Goal: Task Accomplishment & Management: Manage account settings

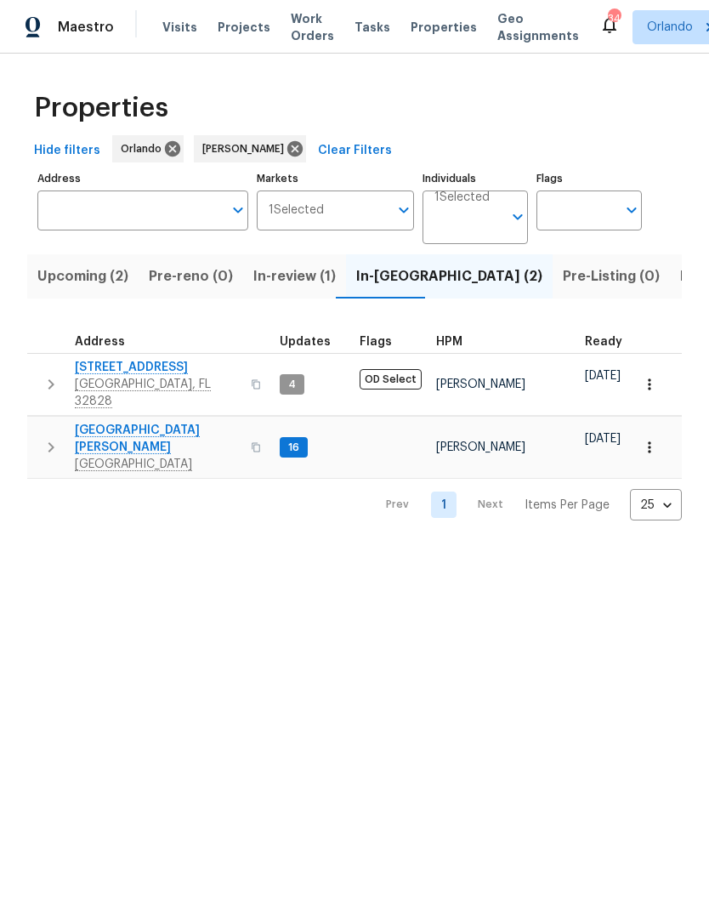
click at [680, 284] on span "Listed (8)" at bounding box center [712, 276] width 65 height 24
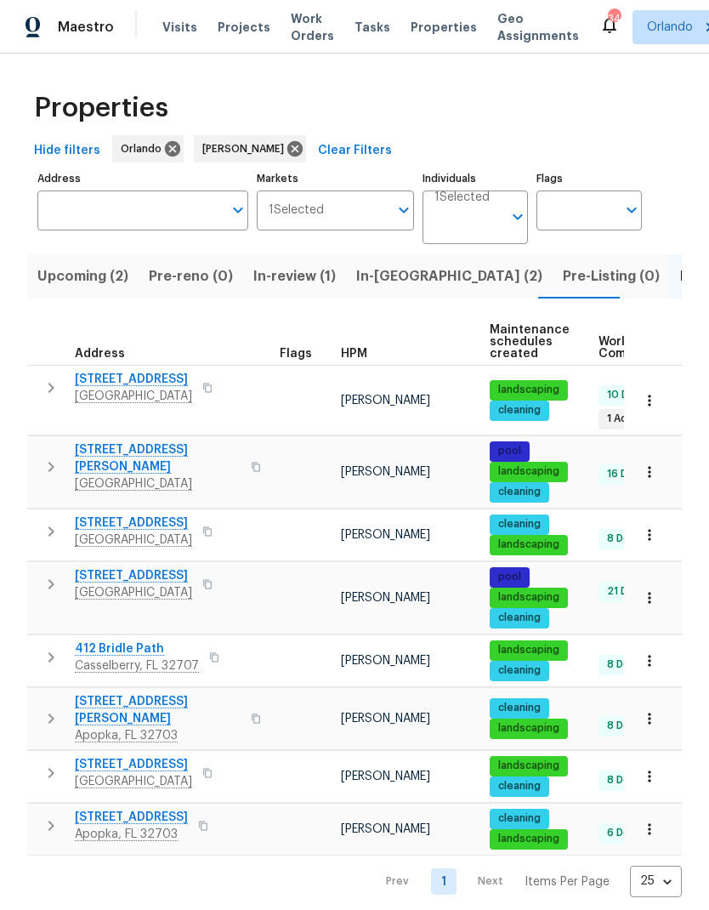
click at [168, 567] on span "10472 Eastpark Lake Dr" at bounding box center [133, 575] width 117 height 17
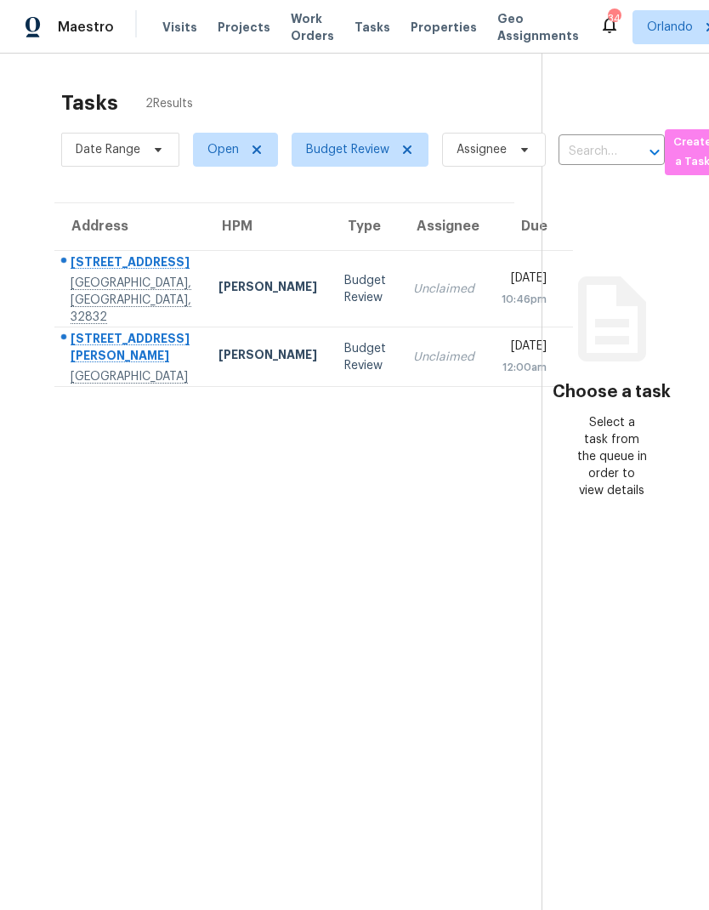
click at [224, 291] on div "[PERSON_NAME]" at bounding box center [268, 288] width 99 height 21
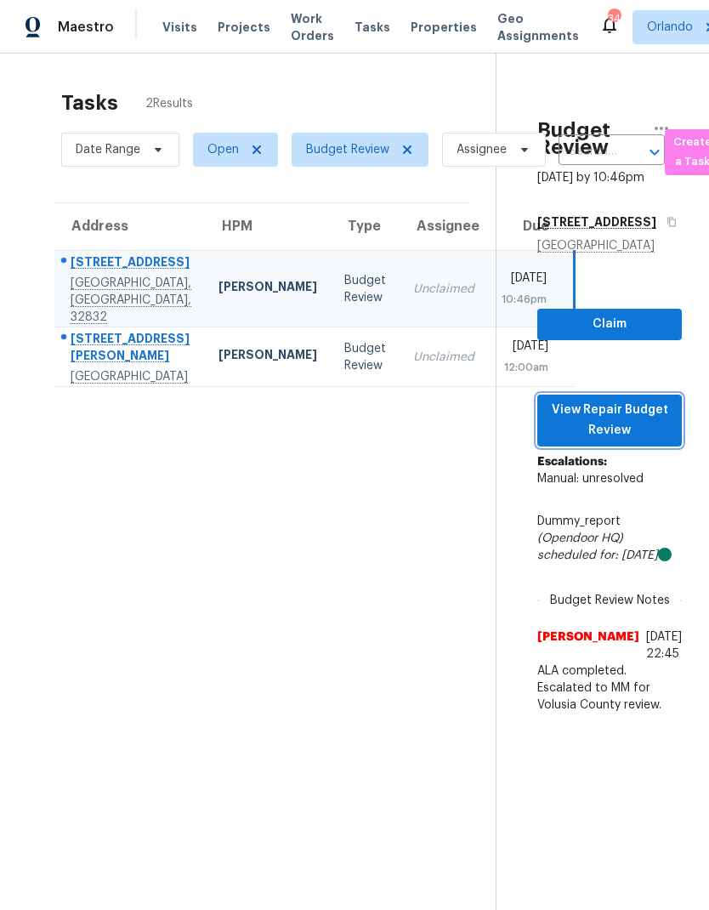
click at [662, 441] on span "View Repair Budget Review" at bounding box center [609, 421] width 117 height 42
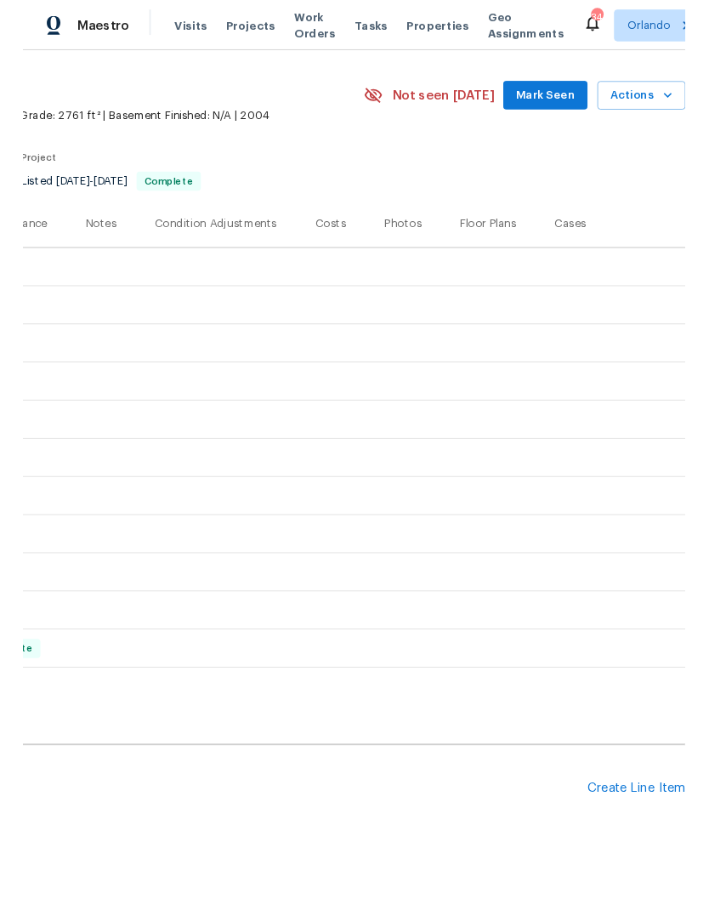
scroll to position [43, 252]
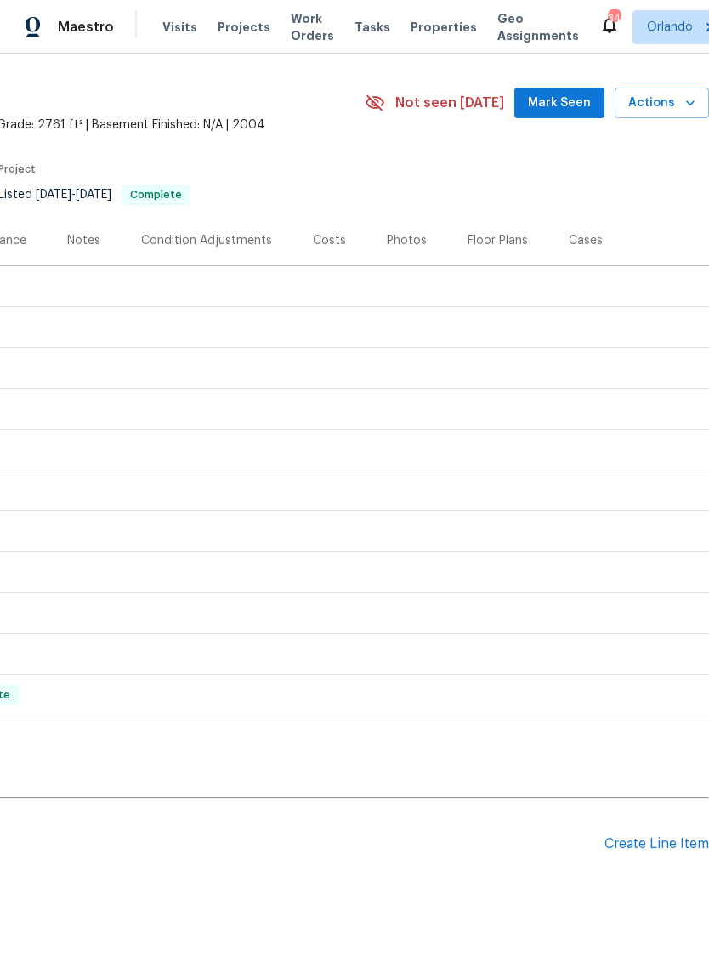
click at [673, 839] on div "Create Line Item" at bounding box center [657, 844] width 105 height 16
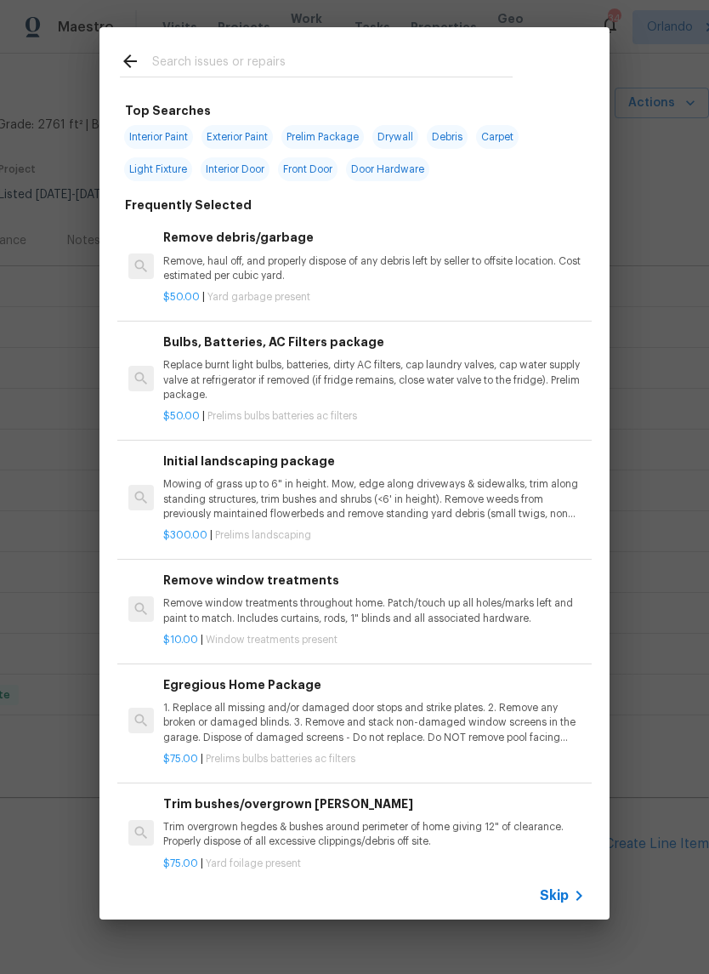
click at [314, 53] on input "text" at bounding box center [332, 64] width 361 height 26
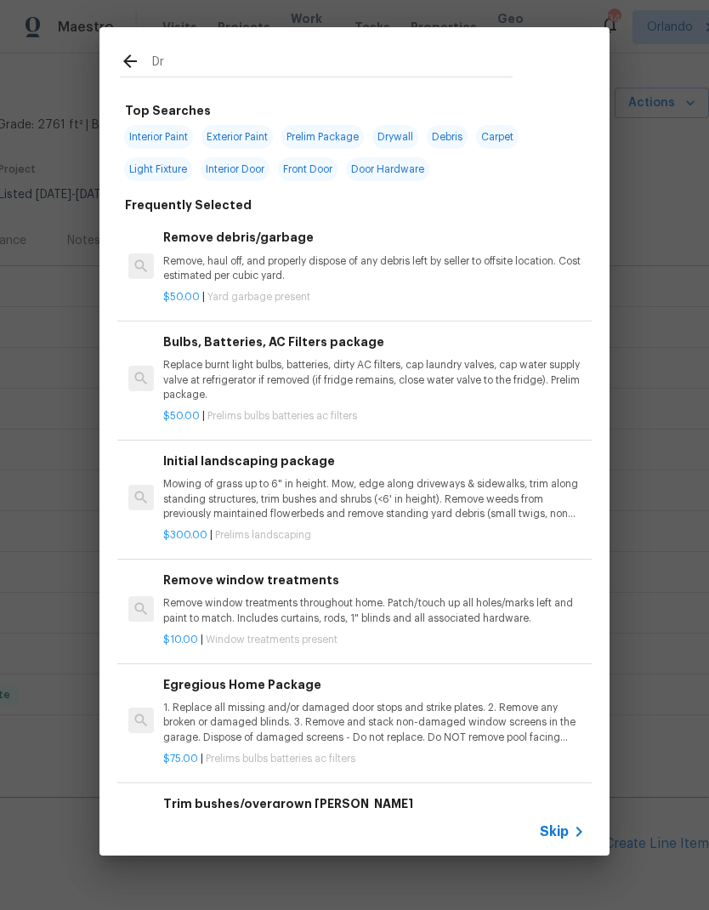
type input "Dry"
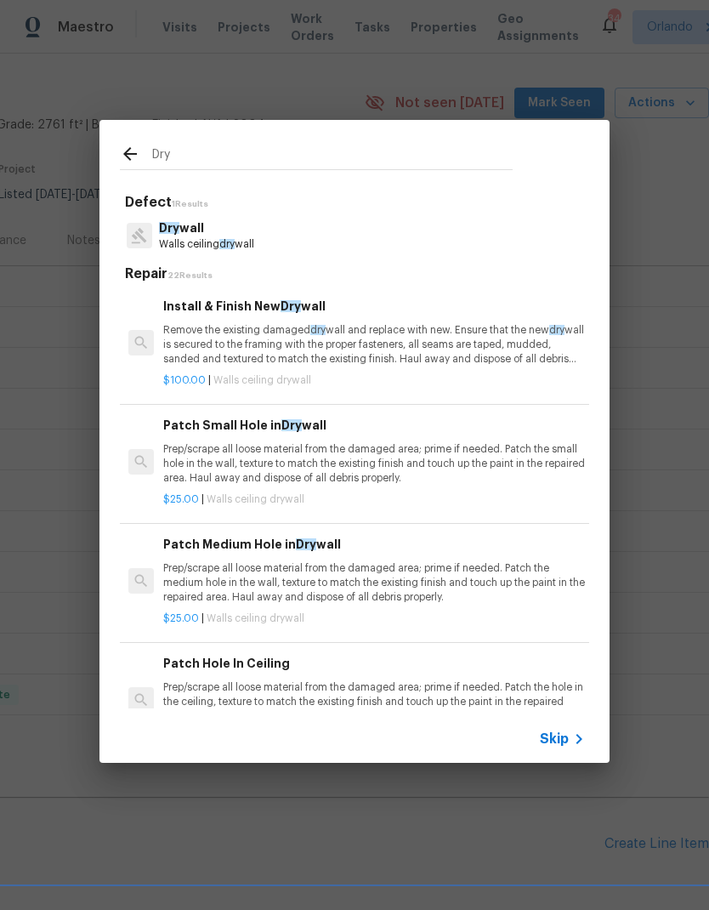
click at [378, 328] on p "Remove the existing damaged dry wall and replace with new. Ensure that the new …" at bounding box center [374, 344] width 422 height 43
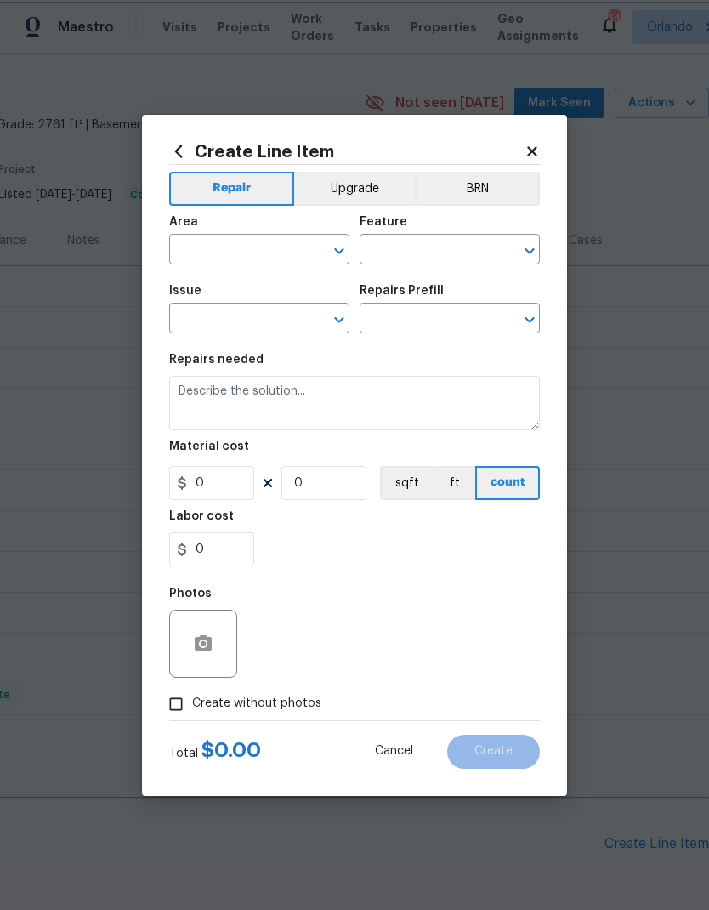
click at [378, 206] on button "Upgrade" at bounding box center [355, 189] width 122 height 34
type input "Walls and Ceiling"
type input "Drywall"
type textarea "Remove the existing damaged drywall and replace with new. Ensure that the new d…"
type input "1"
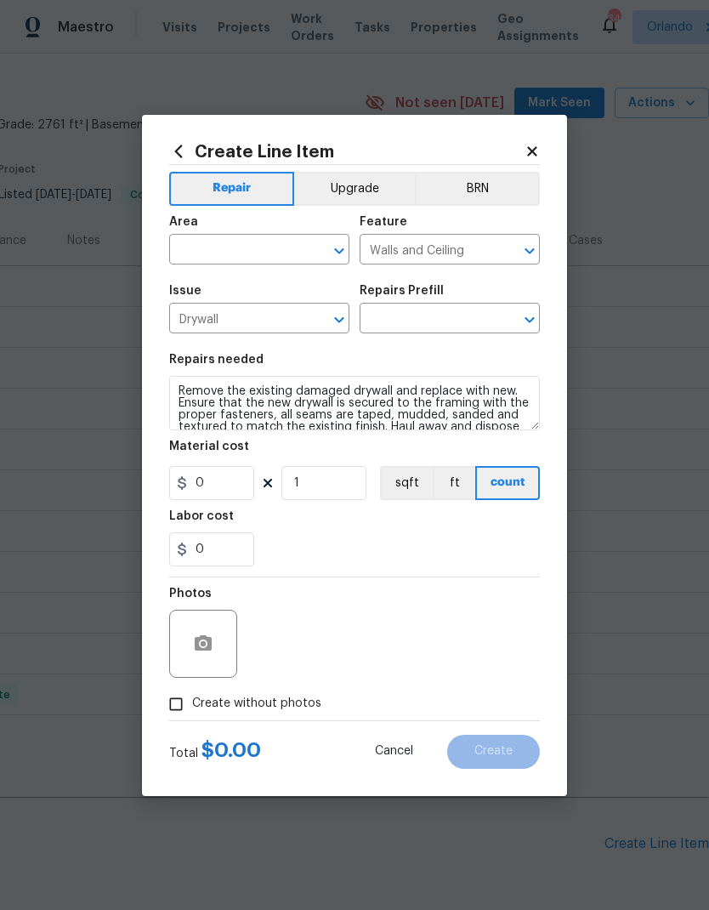
type input "Install & Finish New Drywall $100.00"
type input "100"
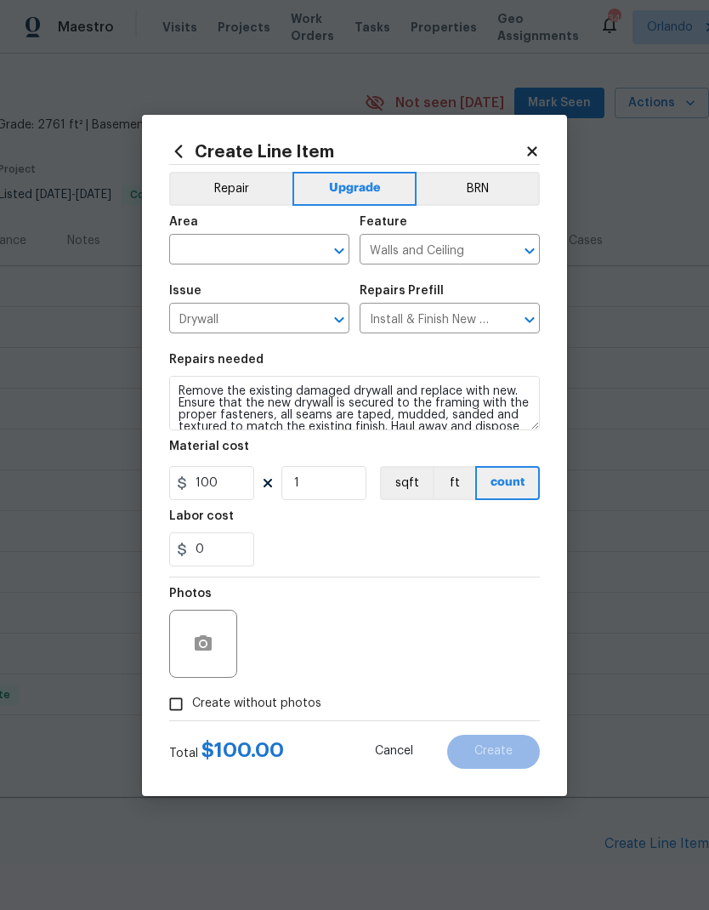
click at [287, 246] on input "text" at bounding box center [235, 251] width 133 height 26
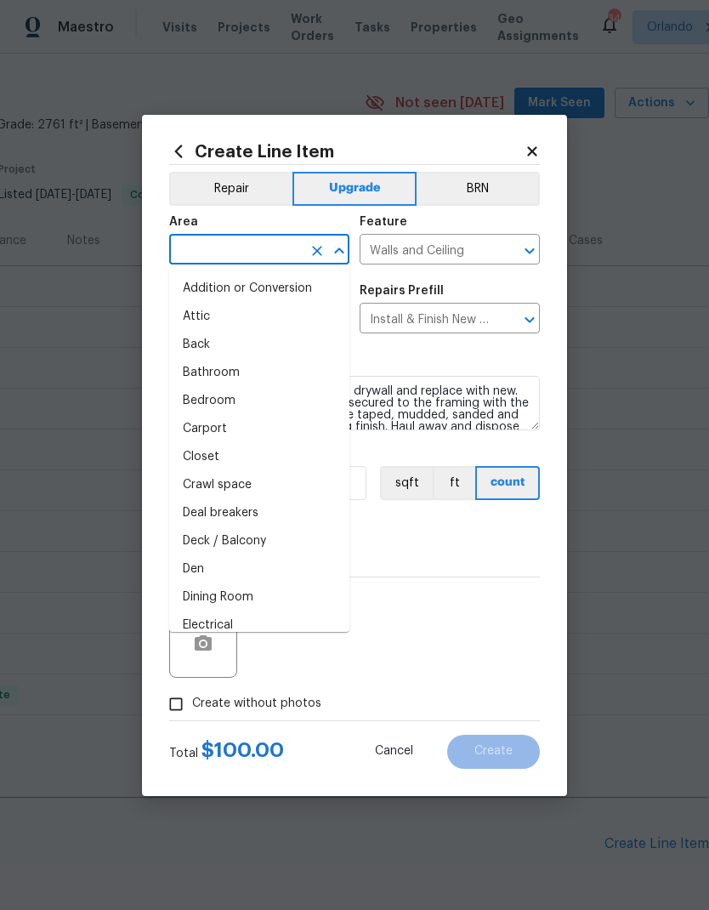
click at [244, 189] on button "Repair" at bounding box center [230, 189] width 123 height 34
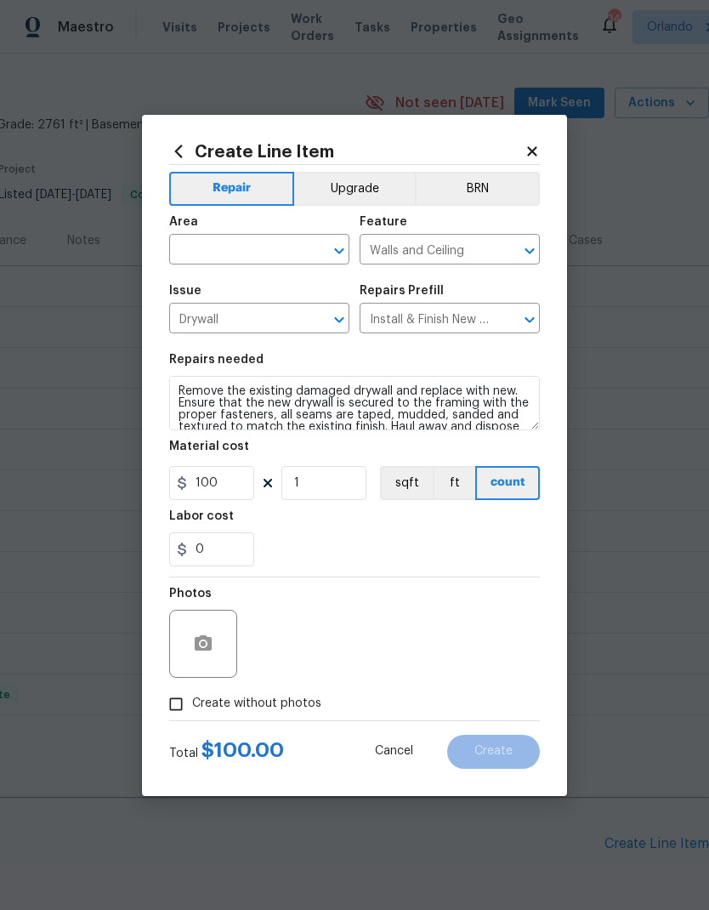
click at [270, 245] on input "text" at bounding box center [235, 251] width 133 height 26
click at [234, 287] on li "Living Room" at bounding box center [259, 289] width 180 height 28
type input "Living Room"
click at [284, 254] on input "Living Room" at bounding box center [235, 251] width 133 height 26
click at [313, 252] on icon "Clear" at bounding box center [317, 250] width 17 height 17
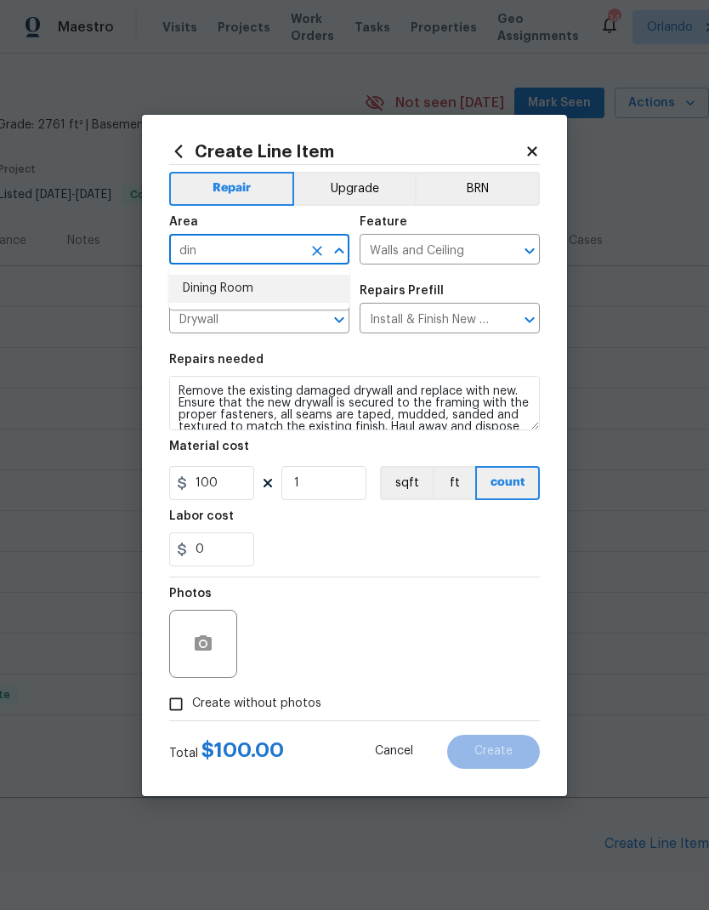
click at [258, 288] on li "Dining Room" at bounding box center [259, 289] width 180 height 28
type input "Dining Room"
click at [448, 368] on div "Repairs needed" at bounding box center [354, 365] width 371 height 22
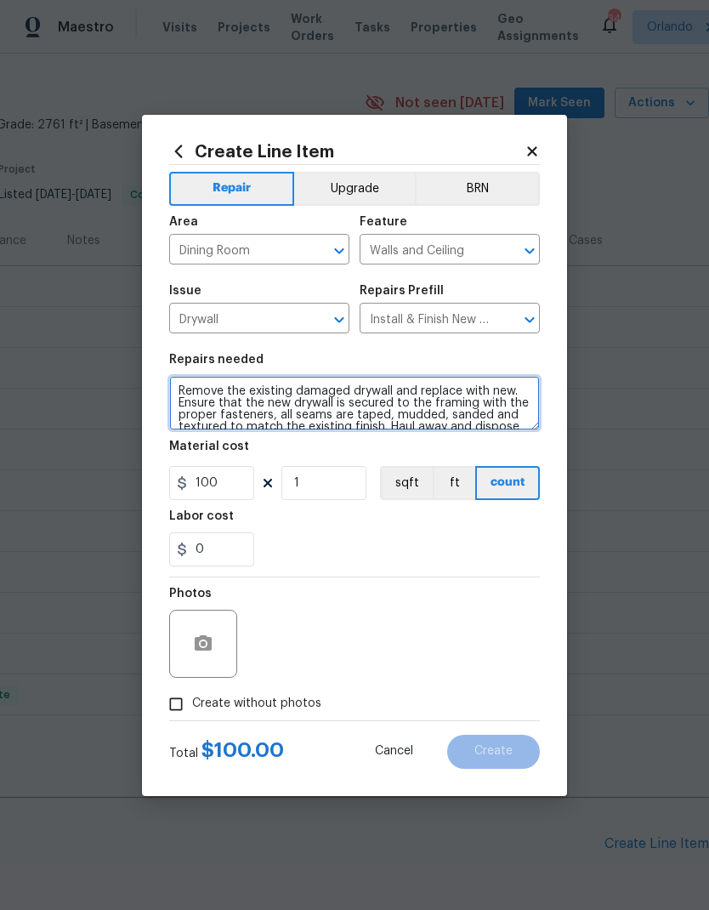
click at [209, 394] on textarea "Remove the existing damaged drywall and replace with new. Ensure that the new d…" at bounding box center [354, 403] width 371 height 54
click at [208, 394] on textarea "Remove the existing damaged drywall and replace with new. Ensure that the new d…" at bounding box center [354, 403] width 371 height 54
click at [213, 395] on textarea "Remove the existing damaged drywall and replace with new. Ensure that the new d…" at bounding box center [354, 403] width 371 height 54
click at [209, 390] on textarea "Remove the existing damaged drywall and replace with new. Ensure that the new d…" at bounding box center [354, 403] width 371 height 54
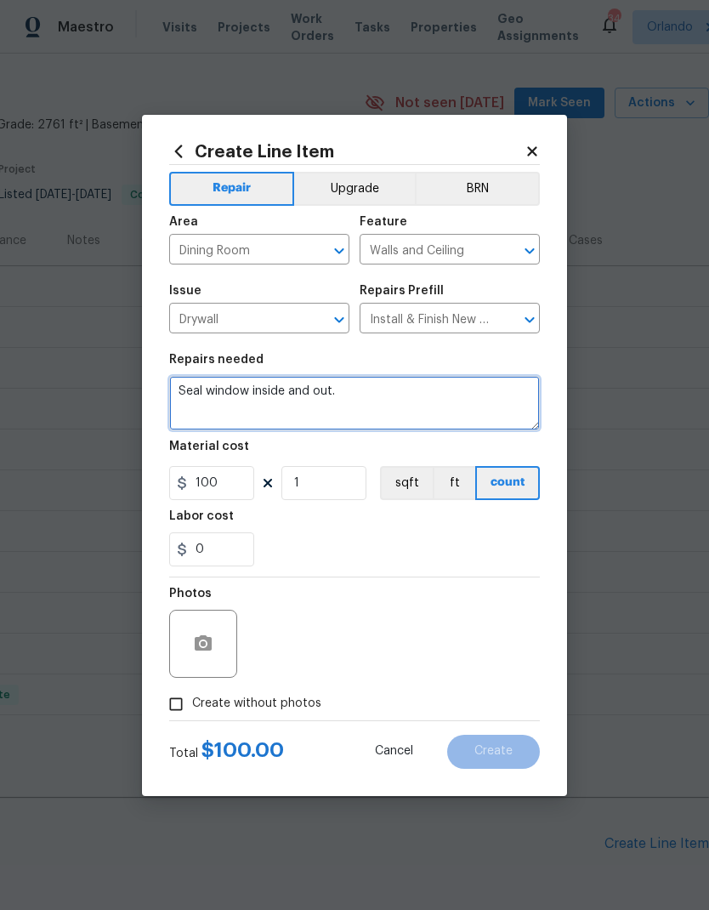
click at [176, 393] on textarea "Seal window inside and out." at bounding box center [354, 403] width 371 height 54
click at [497, 389] on textarea "Dining/Living Room: 1) Seal window inside and out." at bounding box center [354, 403] width 371 height 54
click at [353, 409] on textarea "Dining/Living Room: 1) Seal window inside and out from water intrusion. 2) Repa…" at bounding box center [354, 403] width 371 height 54
click at [440, 413] on textarea "Dining/Living Room: 1) Seal window inside and out from water intrusion. 2) Repa…" at bounding box center [354, 403] width 371 height 54
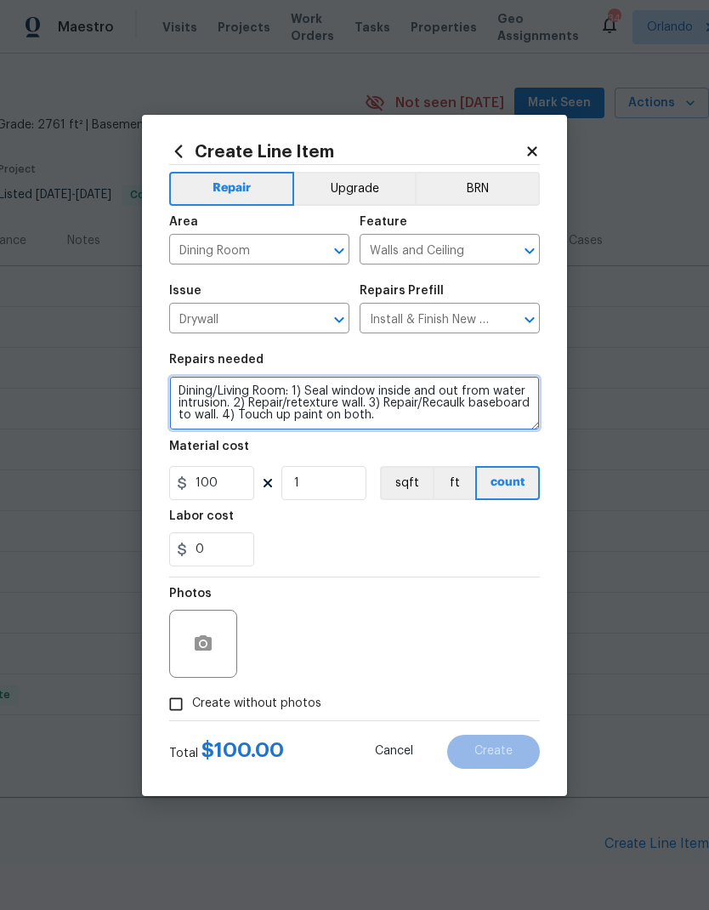
click at [300, 404] on textarea "Dining/Living Room: 1) Seal window inside and out from water intrusion. 2) Repa…" at bounding box center [354, 403] width 371 height 54
type textarea "Dining/Living Room: 1) Seal window inside and out from water intrusion. 2) Repa…"
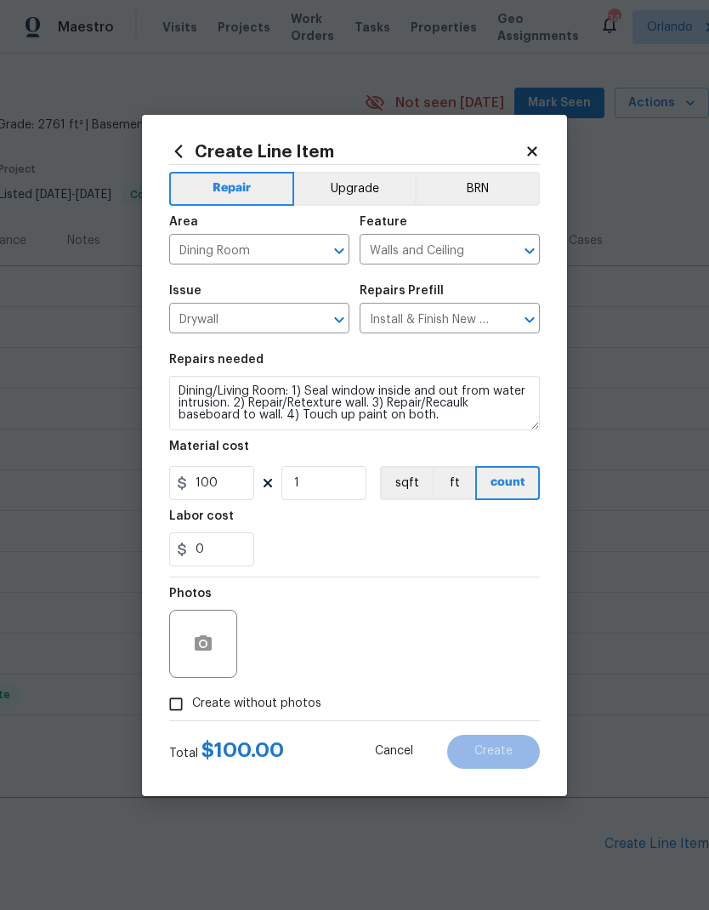
click at [389, 448] on div "Material cost" at bounding box center [354, 451] width 371 height 22
click at [216, 636] on button "button" at bounding box center [203, 643] width 41 height 41
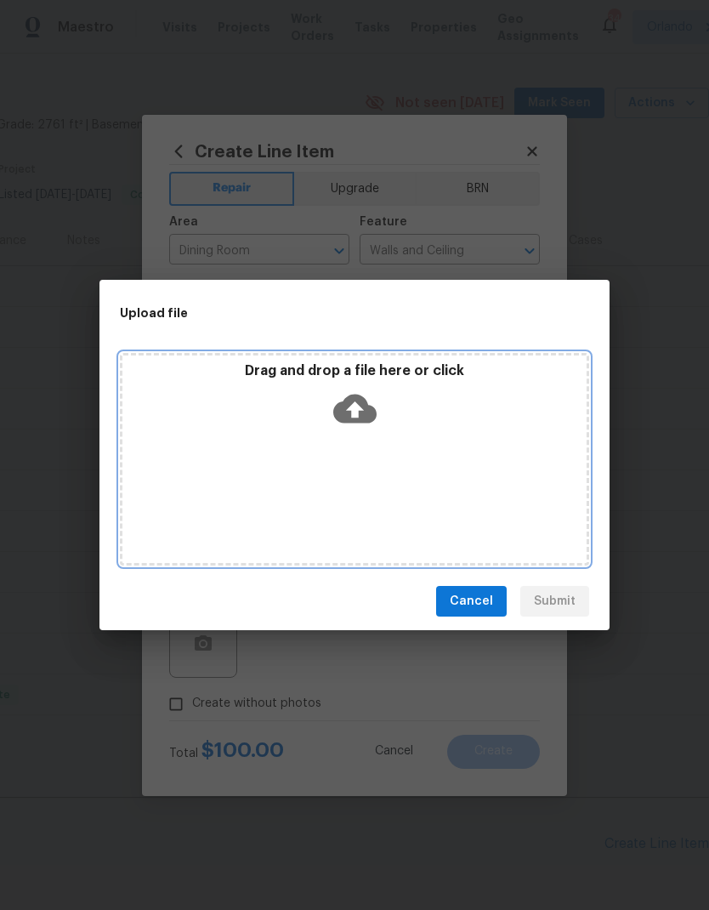
click at [357, 411] on icon at bounding box center [354, 408] width 43 height 43
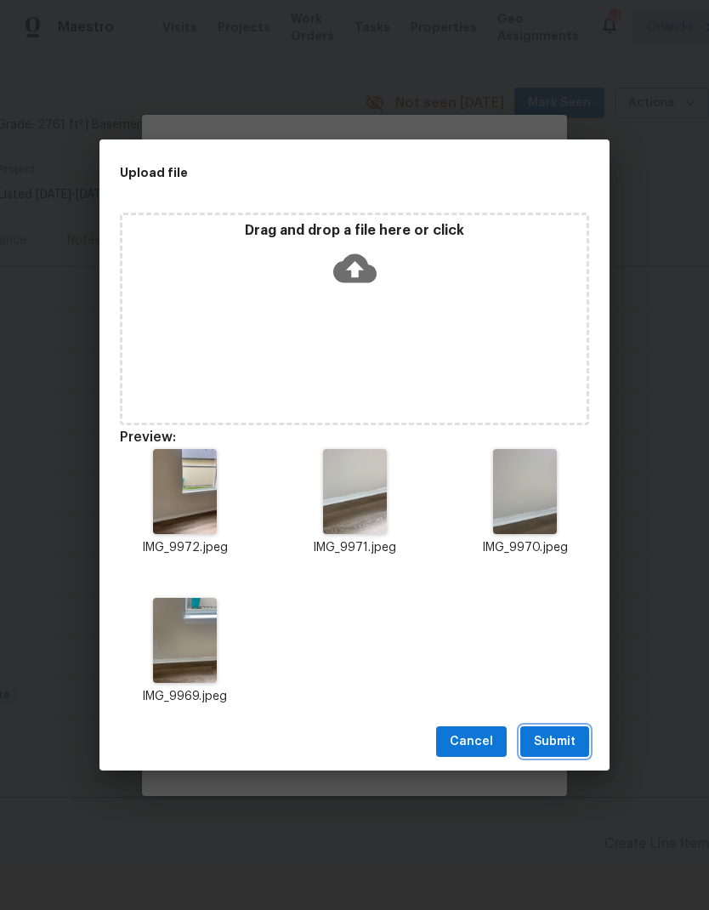
click at [565, 741] on span "Submit" at bounding box center [555, 741] width 42 height 21
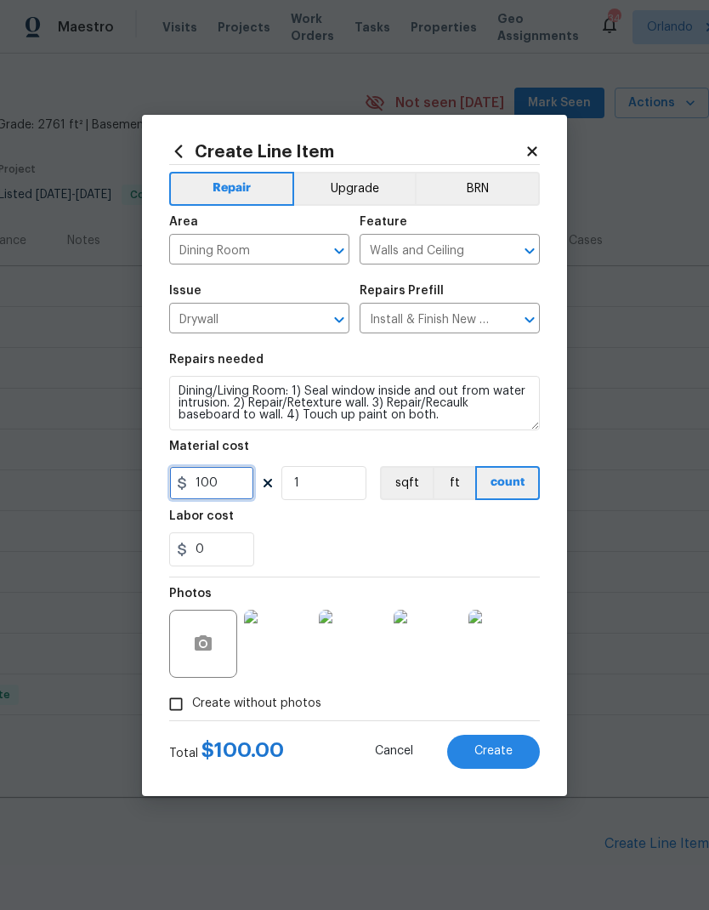
click at [230, 494] on input "100" at bounding box center [211, 483] width 85 height 34
type input "150"
click at [499, 536] on div "0" at bounding box center [354, 549] width 371 height 34
click at [513, 757] on button "Create" at bounding box center [493, 752] width 93 height 34
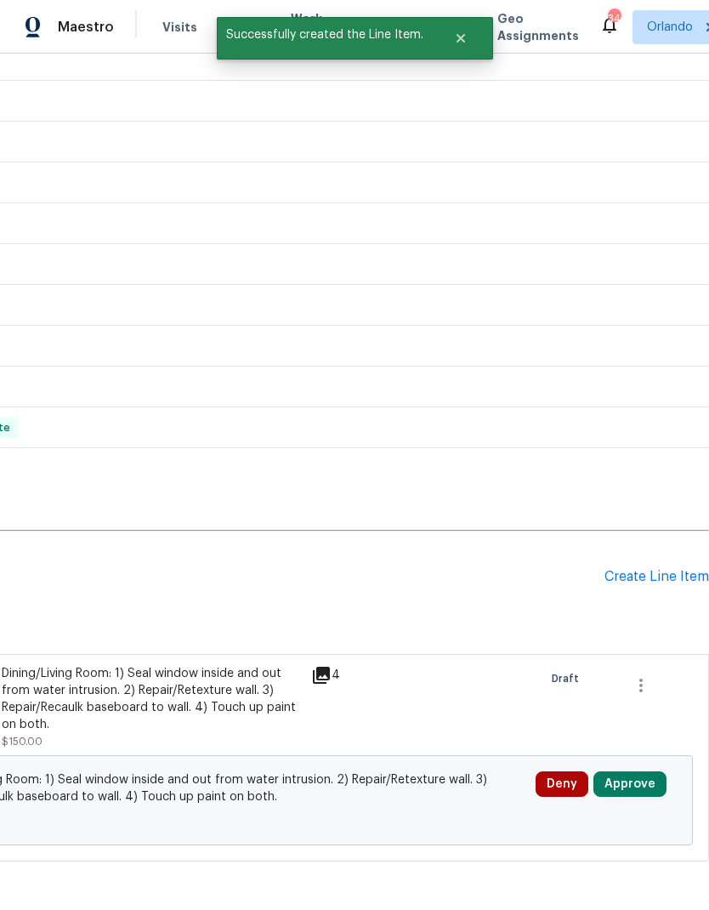
scroll to position [310, 252]
click at [650, 787] on button "Approve" at bounding box center [630, 784] width 73 height 26
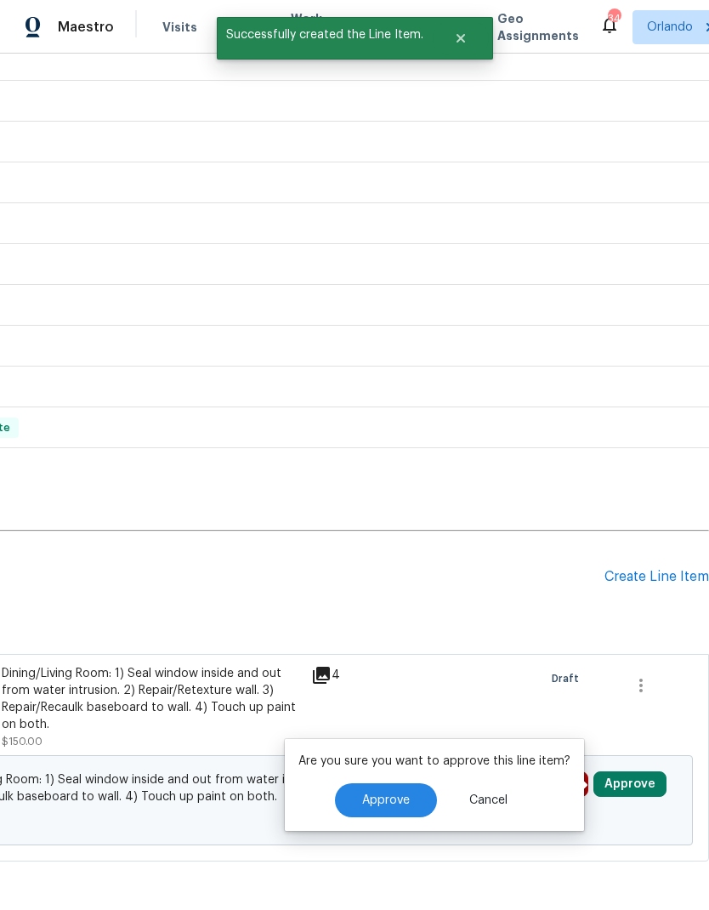
click at [397, 800] on span "Approve" at bounding box center [386, 800] width 48 height 13
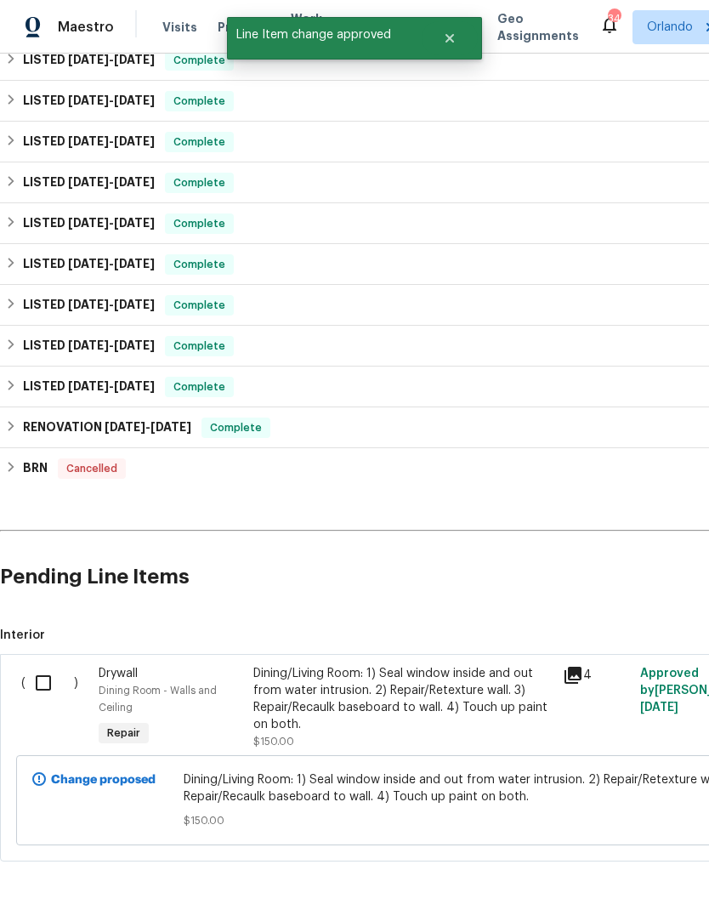
scroll to position [310, 0]
click at [47, 685] on input "checkbox" at bounding box center [50, 683] width 48 height 36
checkbox input "true"
click at [649, 869] on span "Create Work Order" at bounding box center [611, 867] width 113 height 21
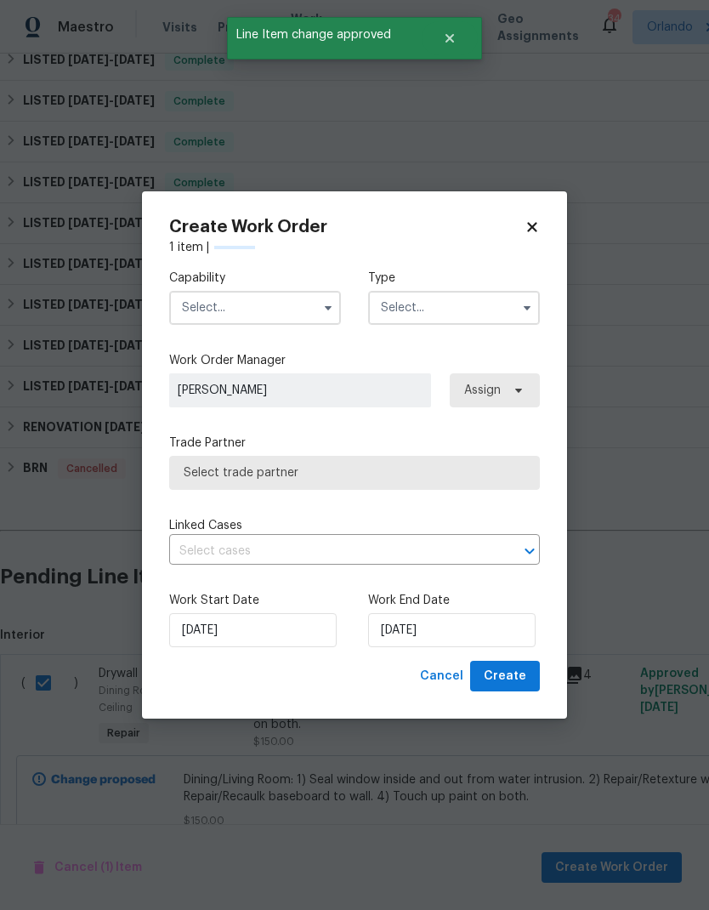
click at [282, 375] on span "[PERSON_NAME]" at bounding box center [300, 390] width 262 height 34
click at [301, 315] on input "text" at bounding box center [255, 308] width 172 height 34
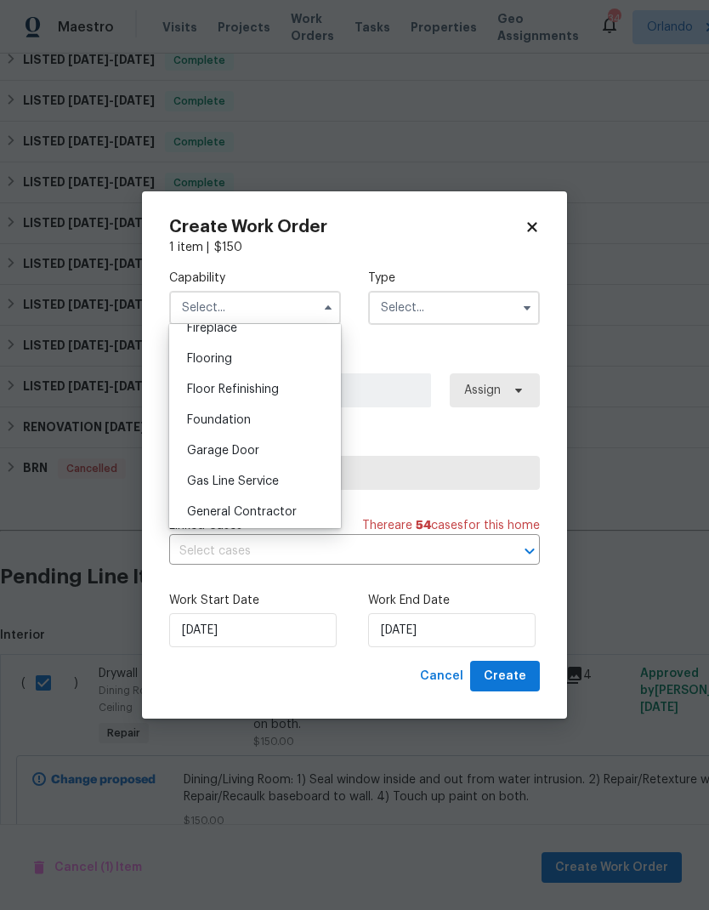
scroll to position [727, 0]
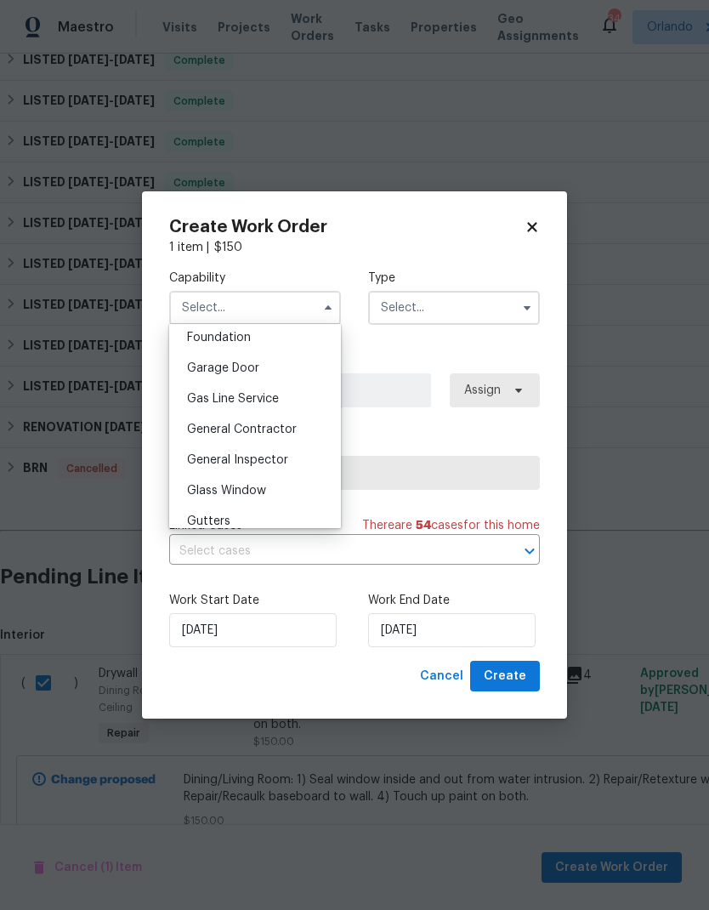
click at [286, 429] on span "General Contractor" at bounding box center [242, 429] width 110 height 12
type input "General Contractor"
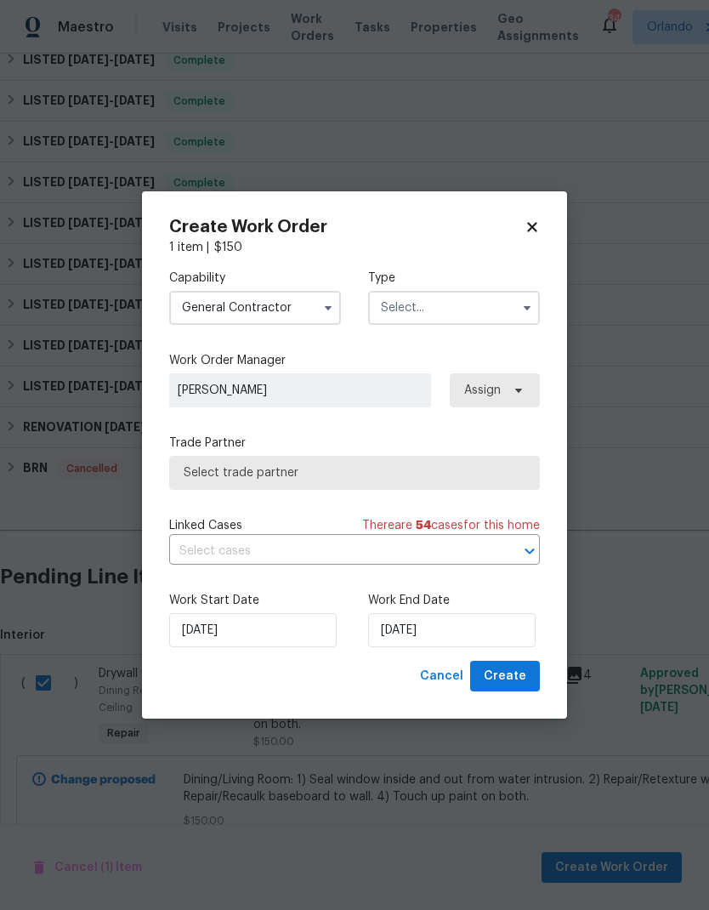
click at [495, 305] on input "text" at bounding box center [454, 308] width 172 height 34
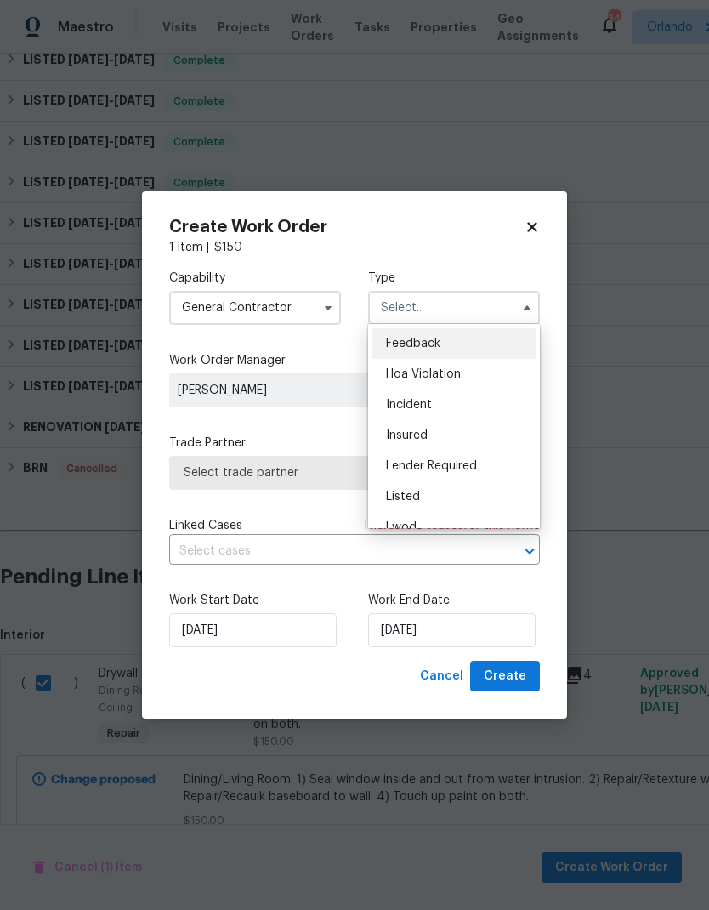
click at [485, 500] on div "Listed" at bounding box center [453, 496] width 163 height 31
type input "Listed"
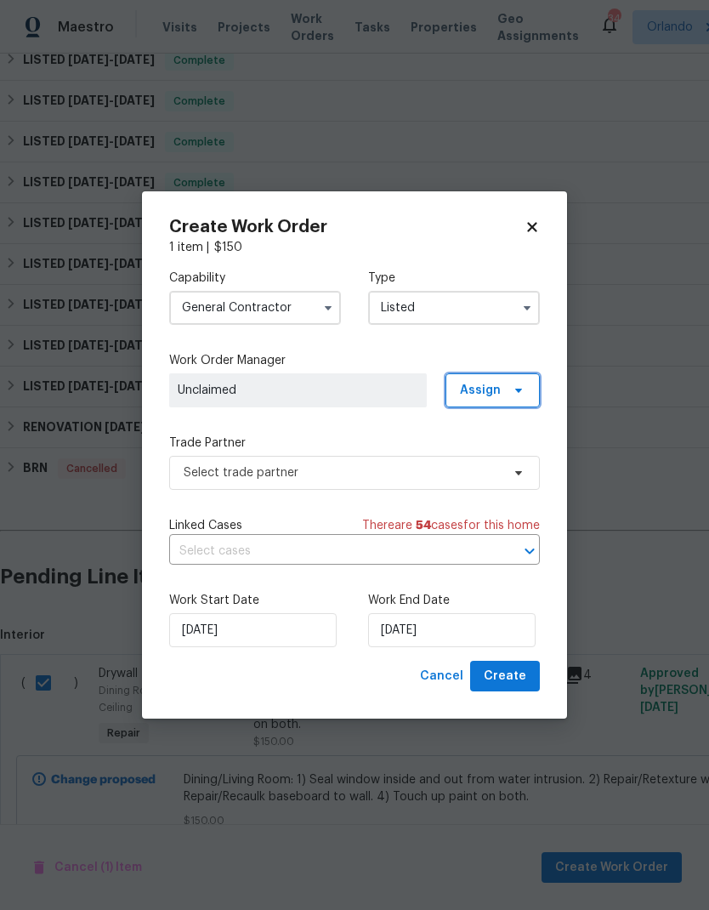
click at [516, 389] on icon at bounding box center [518, 391] width 7 height 4
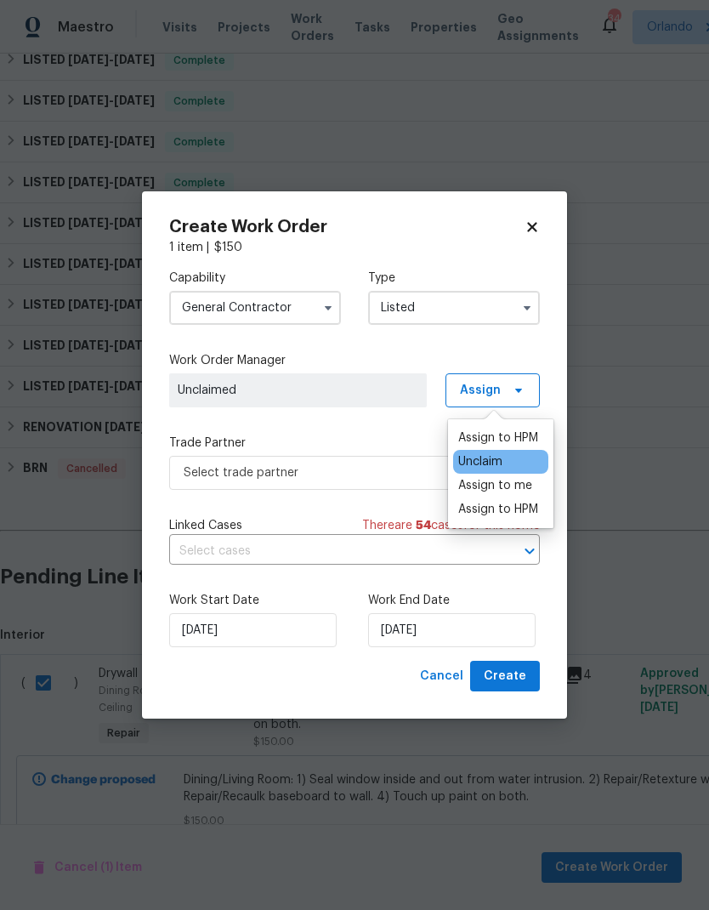
click at [530, 504] on div "Assign to HPM" at bounding box center [498, 509] width 80 height 17
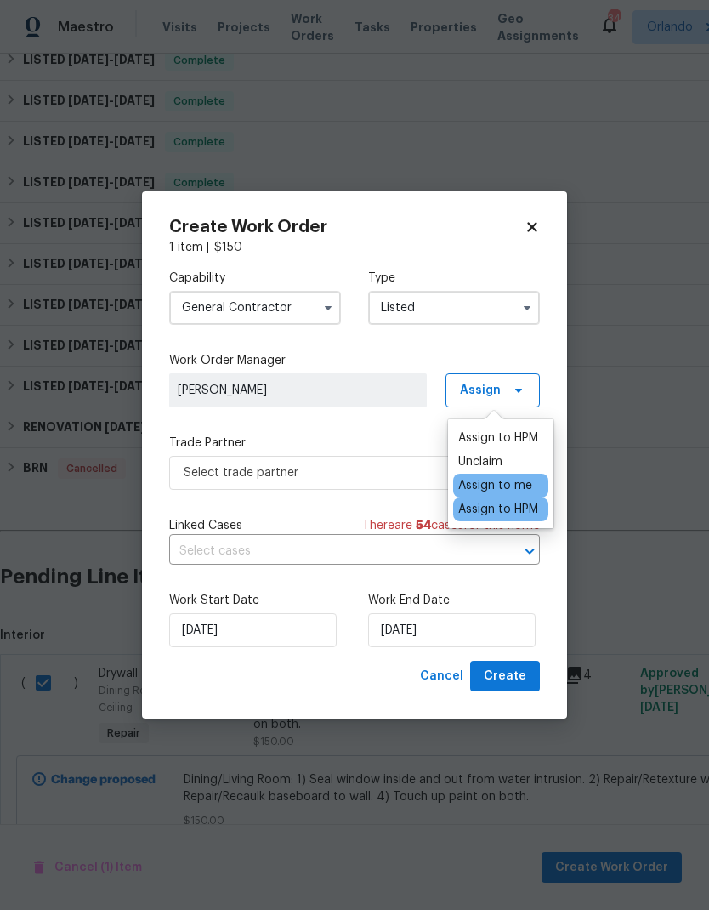
click at [389, 427] on div "Capability General Contractor Type Listed Work Order Manager Austin Jones Assig…" at bounding box center [354, 458] width 371 height 405
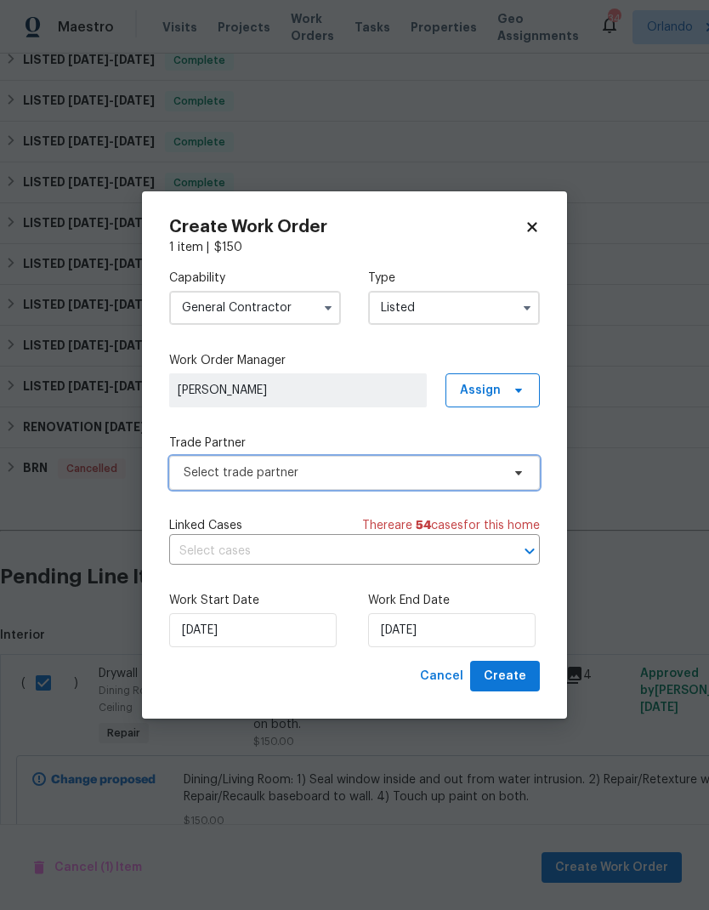
click at [412, 469] on span "Select trade partner" at bounding box center [342, 472] width 317 height 17
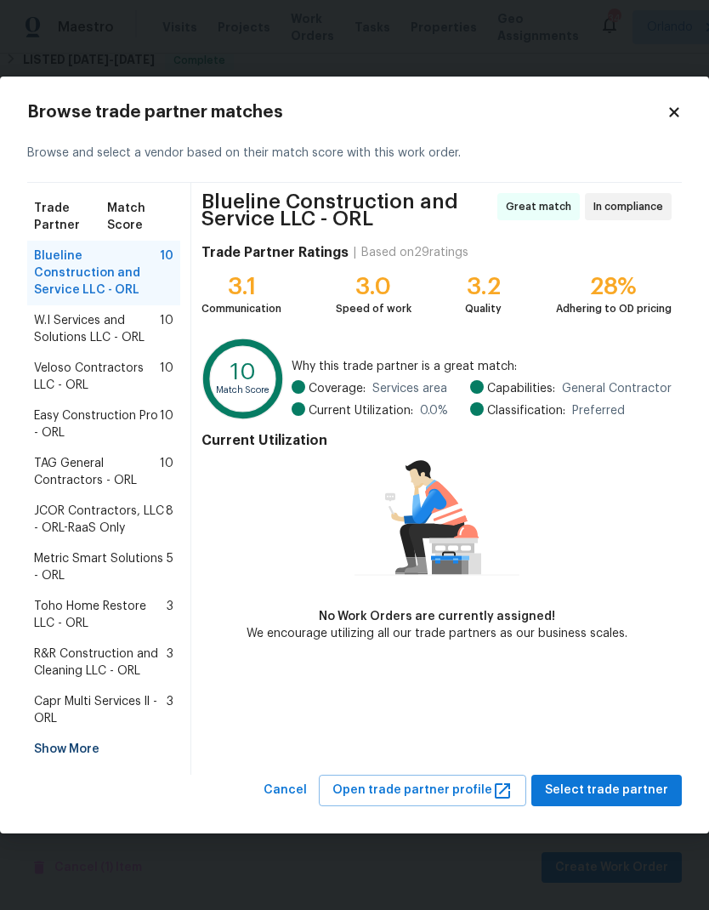
click at [125, 369] on span "Veloso Contractors LLC - ORL" at bounding box center [97, 377] width 126 height 34
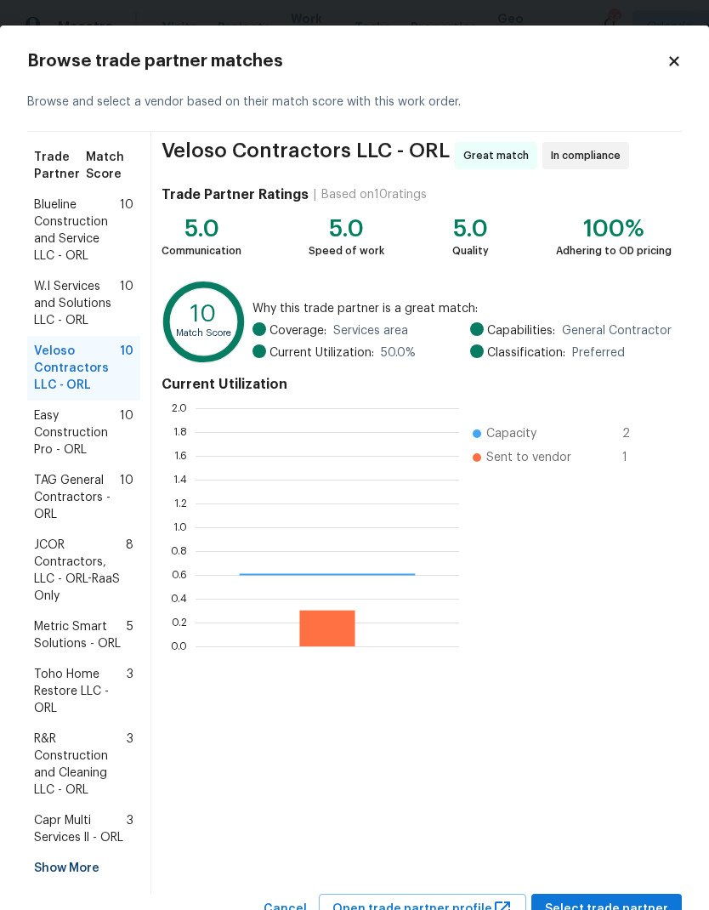
scroll to position [238, 264]
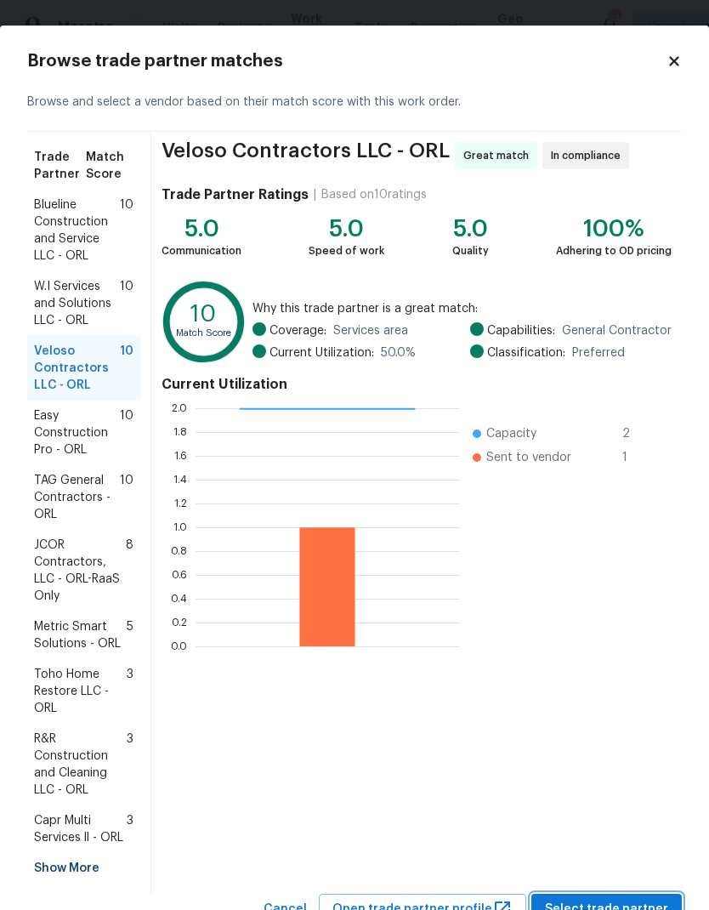
click at [664, 898] on button "Select trade partner" at bounding box center [606, 909] width 151 height 31
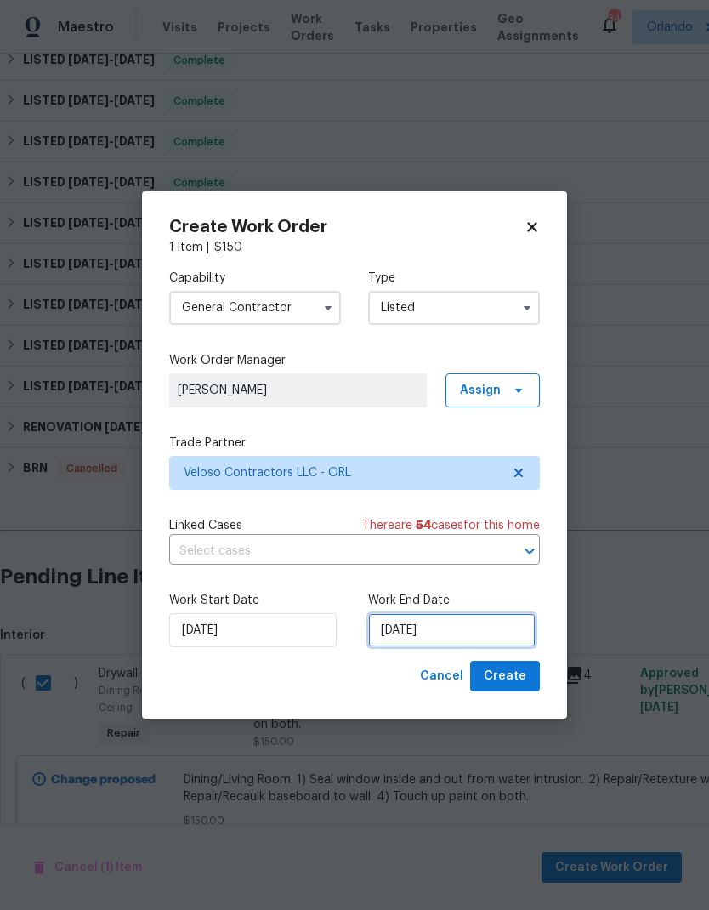
click at [490, 636] on input "10/1/2025" at bounding box center [452, 630] width 168 height 34
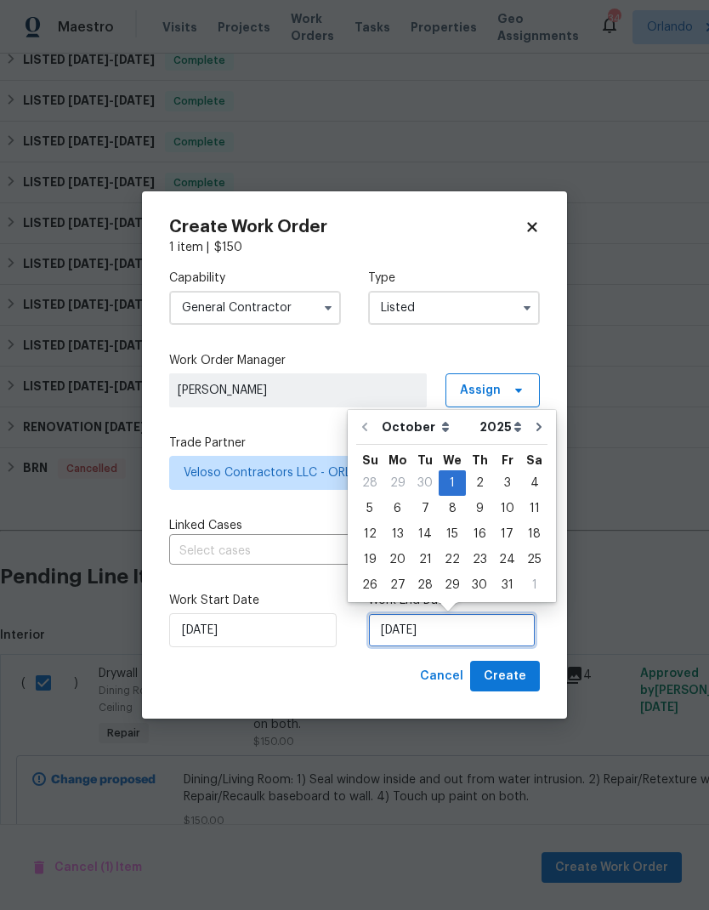
scroll to position [7, 0]
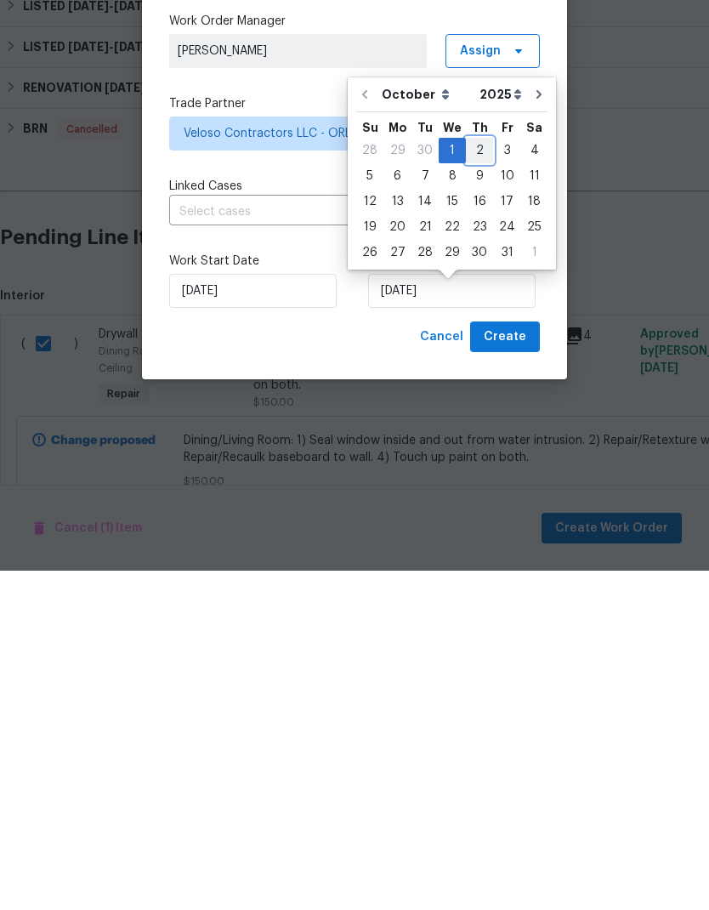
click at [486, 478] on div "2" at bounding box center [479, 490] width 27 height 24
type input "10/2/2025"
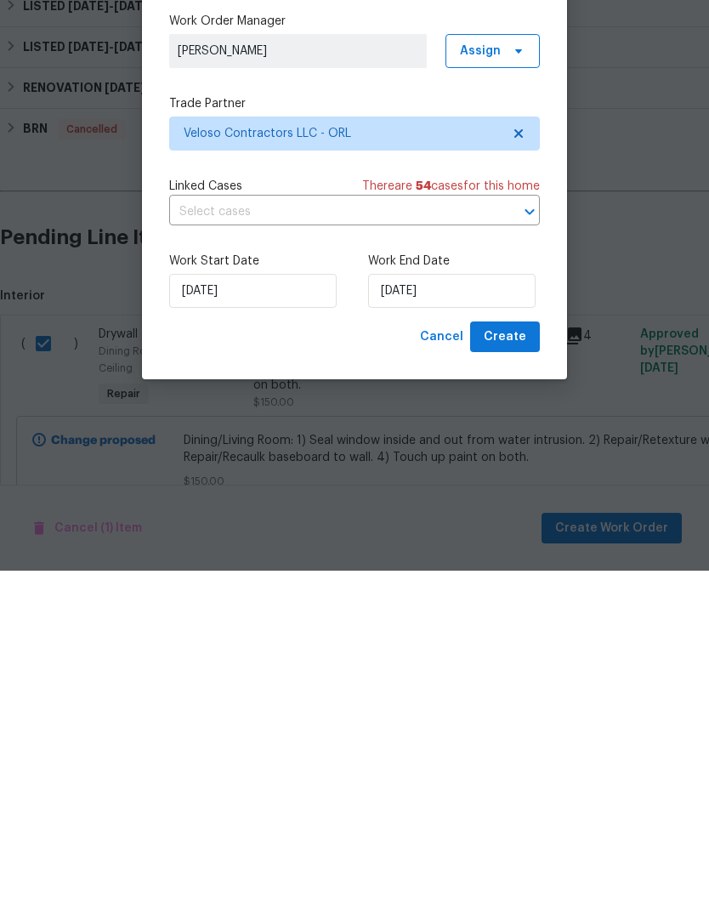
scroll to position [68, 0]
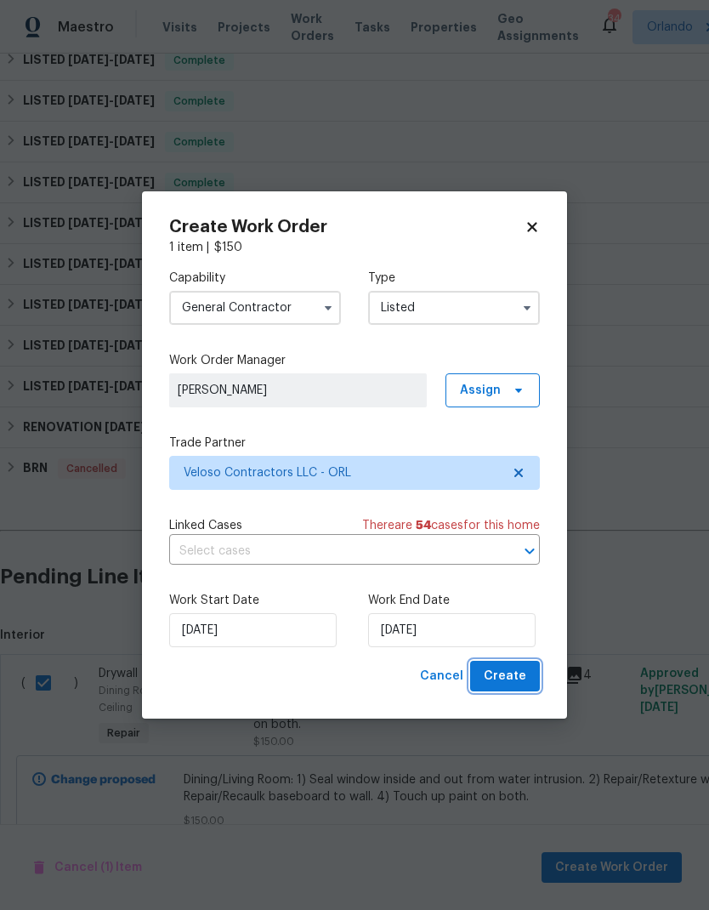
click at [516, 678] on span "Create" at bounding box center [505, 676] width 43 height 21
checkbox input "false"
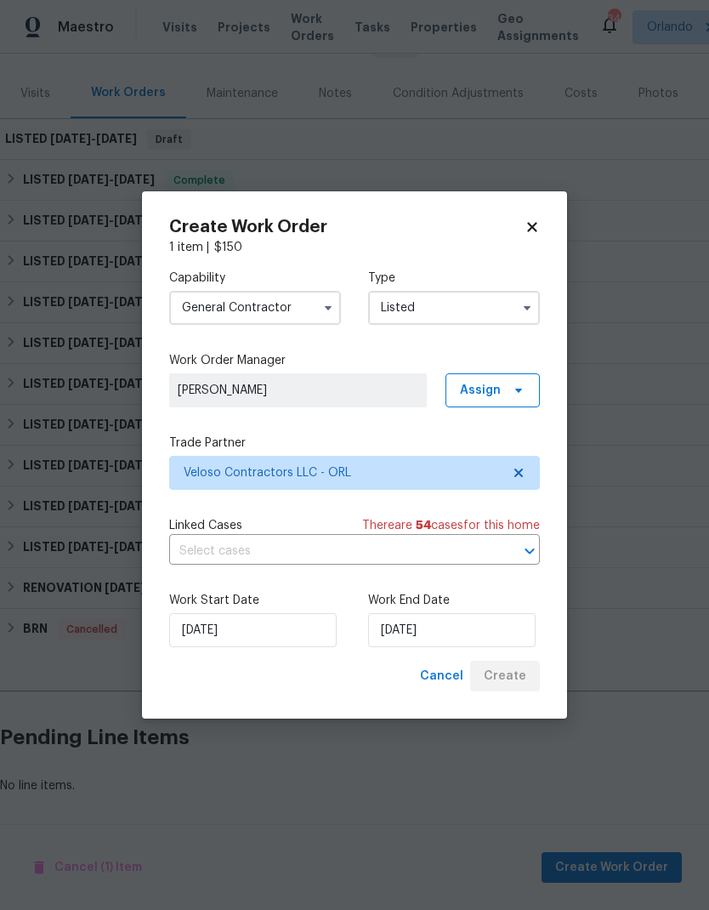
scroll to position [121, 0]
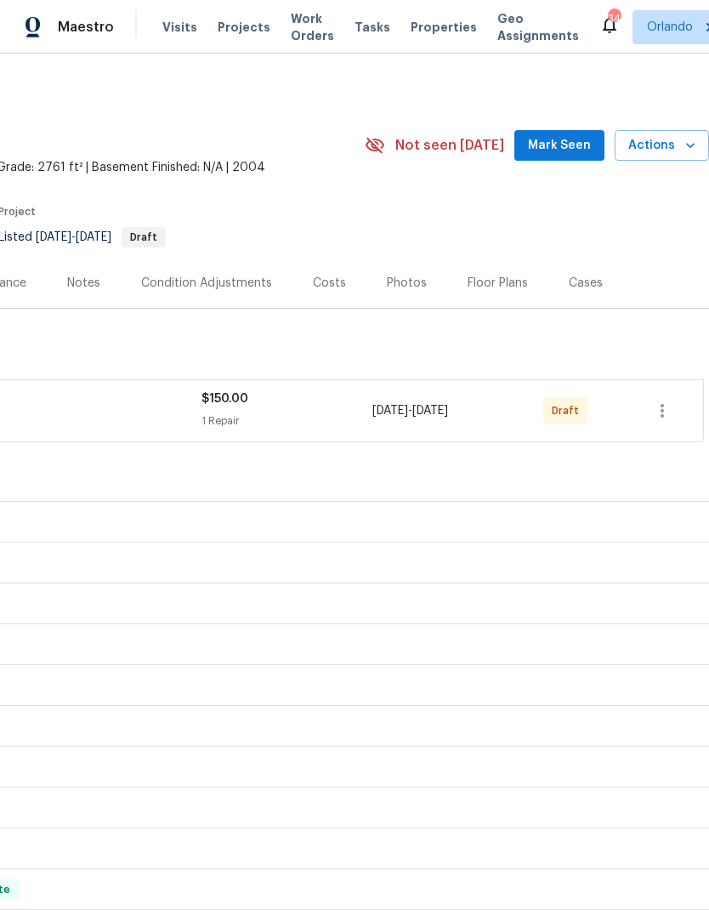
scroll to position [0, 252]
click at [667, 406] on icon "button" at bounding box center [662, 410] width 20 height 20
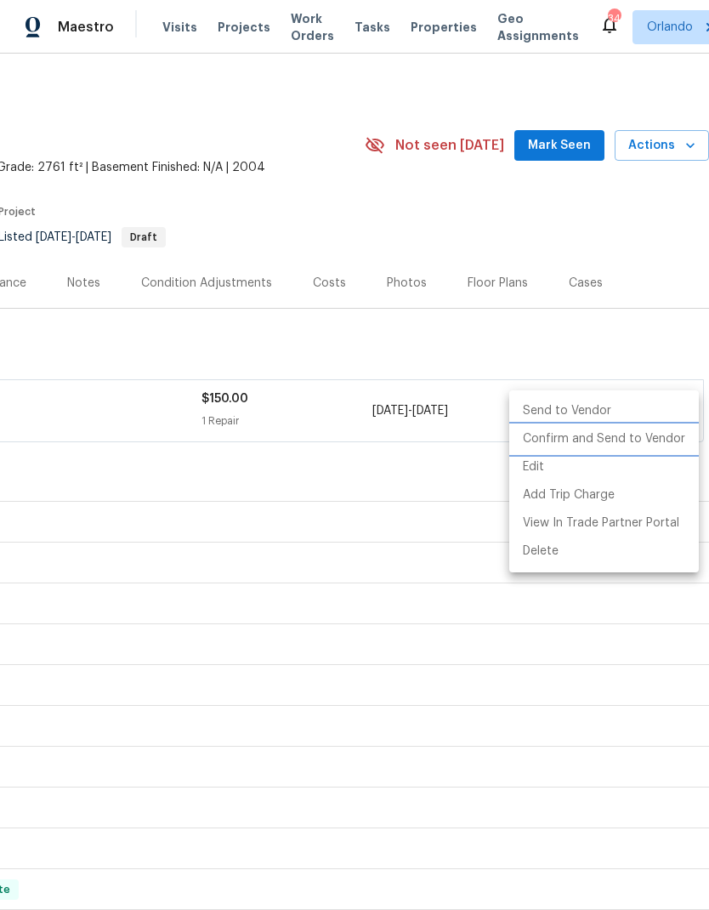
click at [653, 438] on li "Confirm and Send to Vendor" at bounding box center [604, 439] width 190 height 28
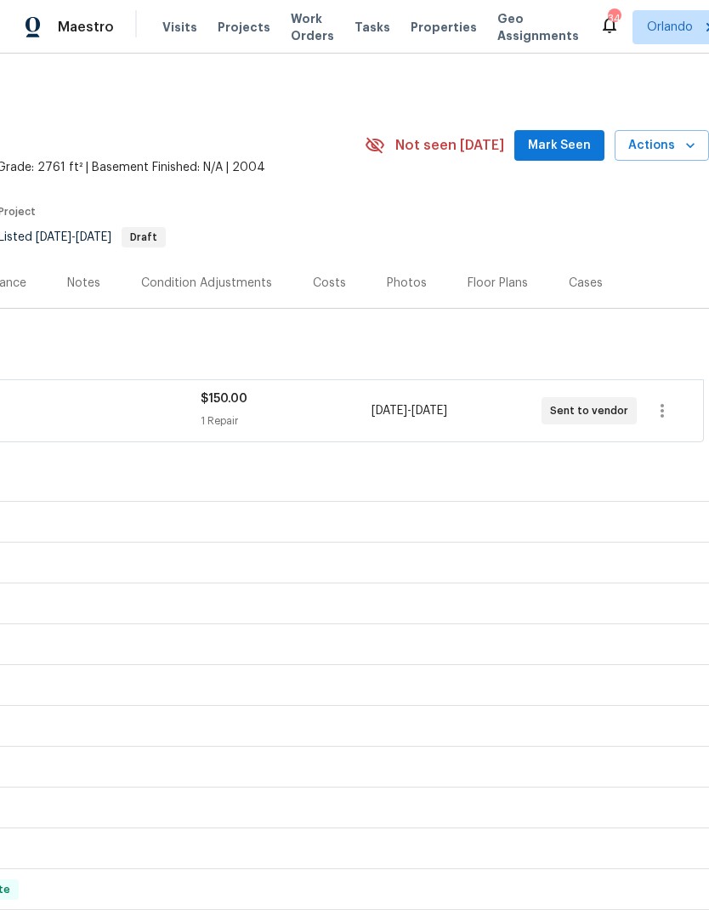
scroll to position [0, 252]
click at [581, 135] on span "Mark Seen" at bounding box center [559, 145] width 63 height 21
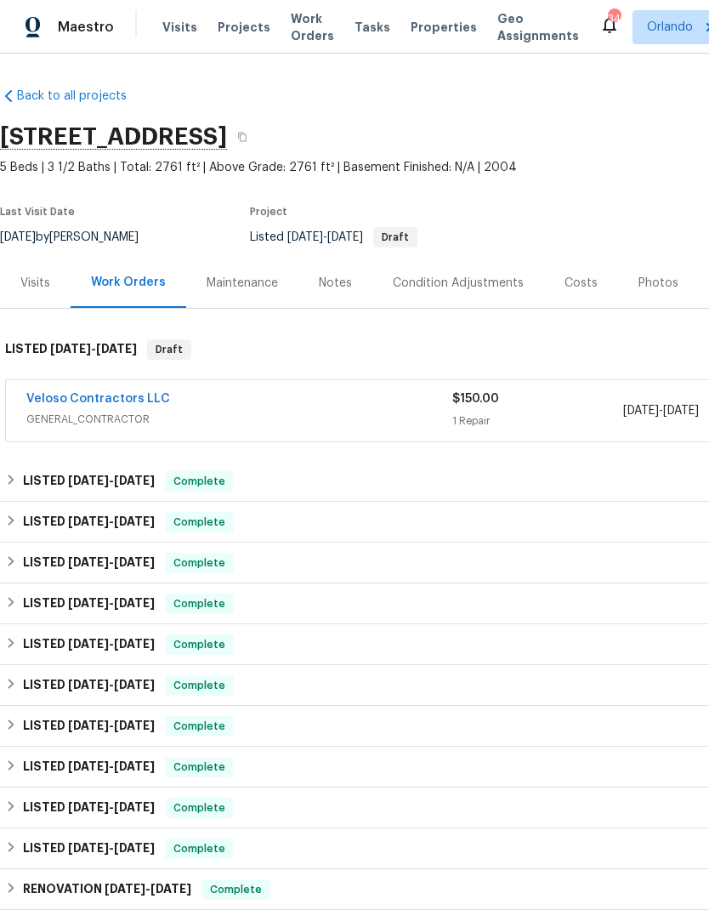
scroll to position [0, 0]
click at [152, 482] on span "[DATE]" at bounding box center [134, 480] width 41 height 12
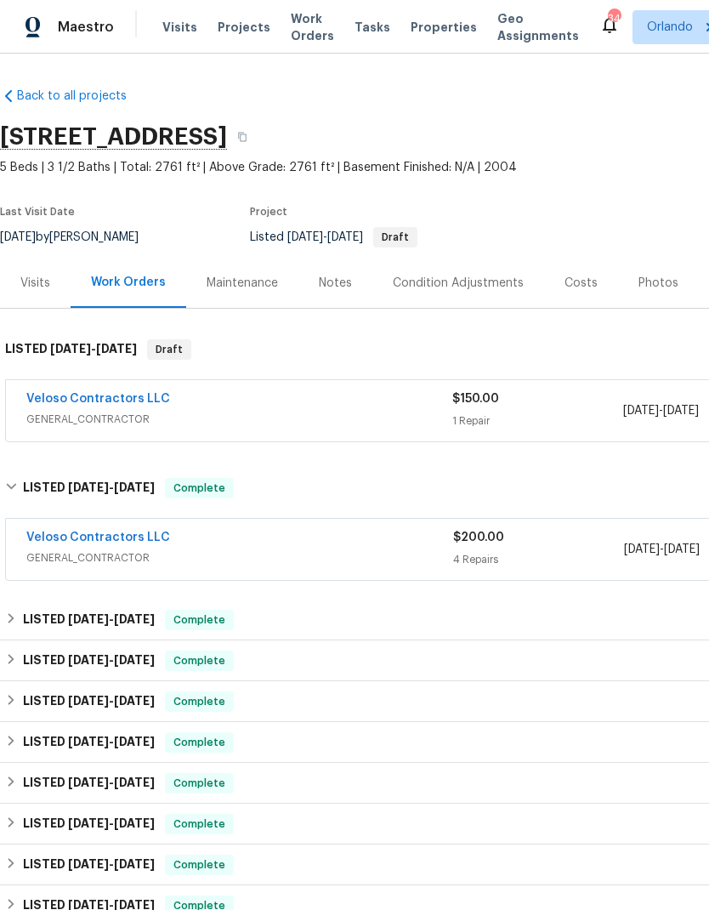
click at [135, 542] on link "Veloso Contractors LLC" at bounding box center [98, 537] width 144 height 12
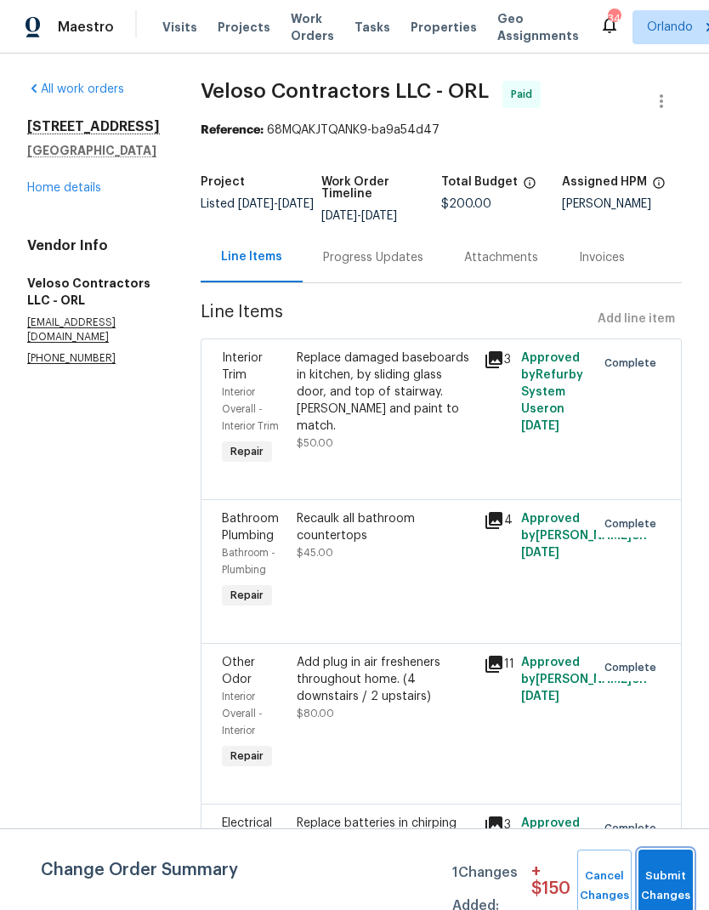
click at [675, 875] on button "Submit Changes" at bounding box center [666, 885] width 54 height 73
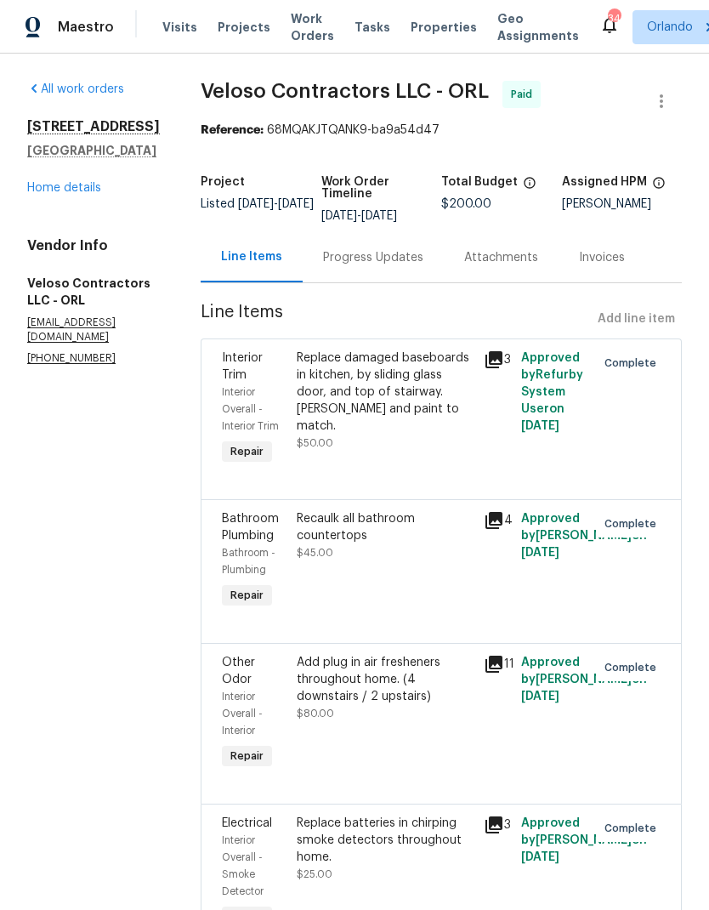
click at [85, 194] on link "Home details" at bounding box center [64, 188] width 74 height 12
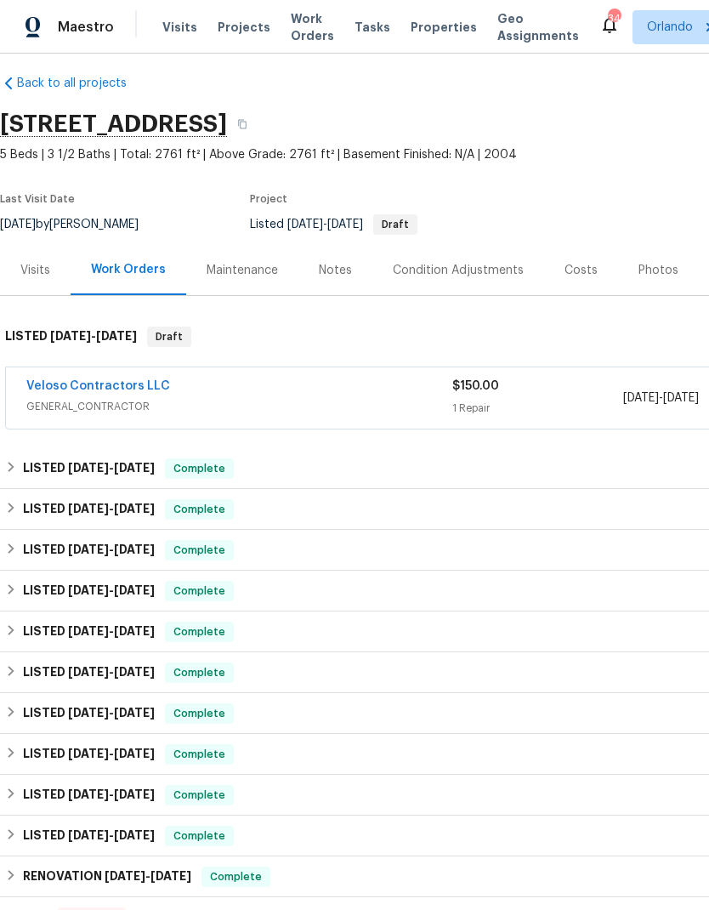
scroll to position [14, 0]
click at [135, 385] on link "Veloso Contractors LLC" at bounding box center [98, 385] width 144 height 12
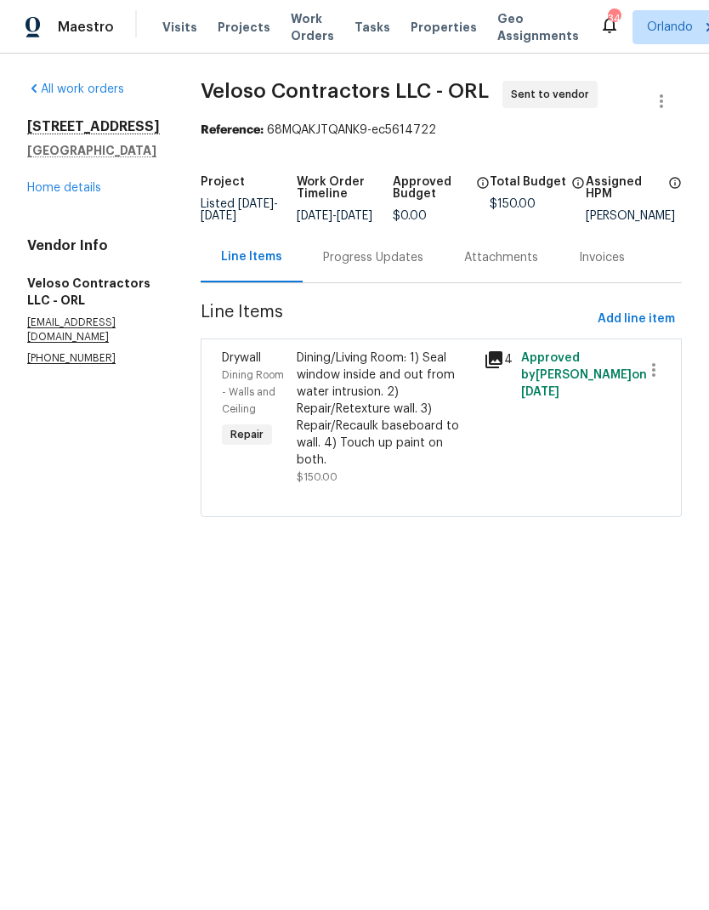
click at [87, 189] on div "10472 Eastpark Lake Dr Orlando, FL 32832 Home details" at bounding box center [93, 157] width 133 height 78
click at [92, 194] on link "Home details" at bounding box center [64, 188] width 74 height 12
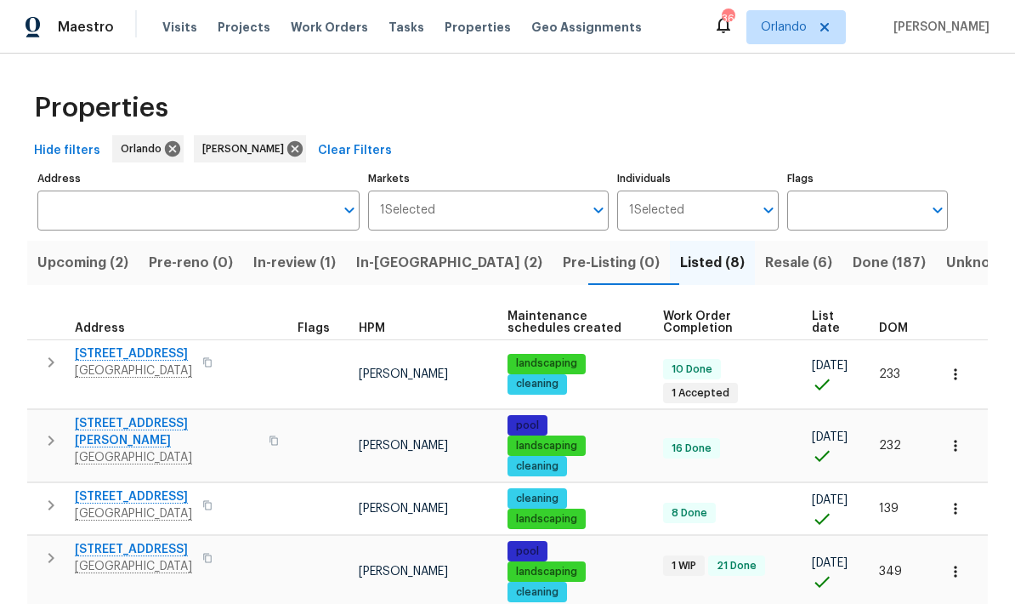
click at [708, 251] on span "Resale (6)" at bounding box center [798, 263] width 67 height 24
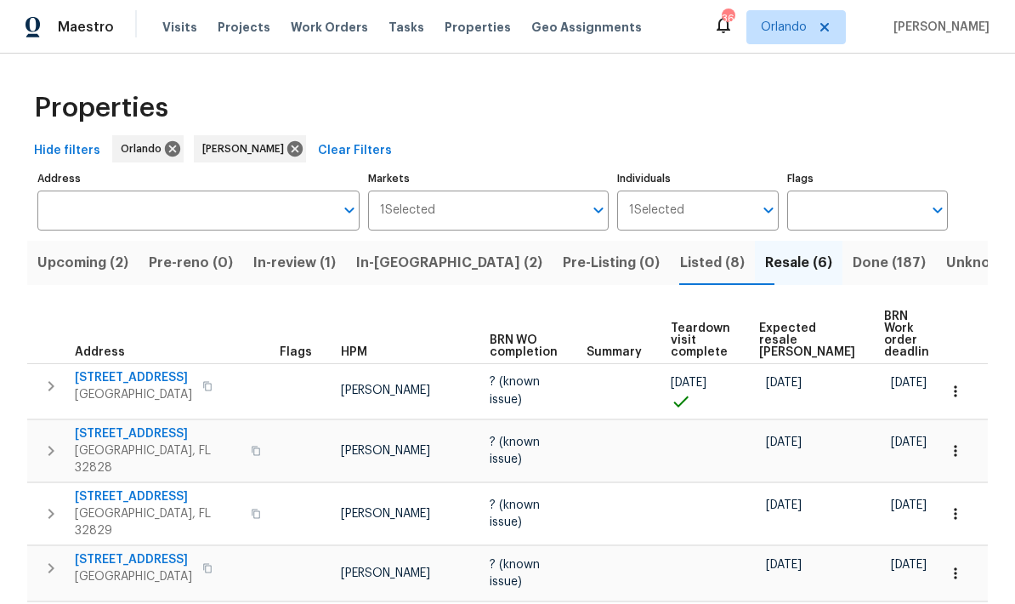
scroll to position [68, 0]
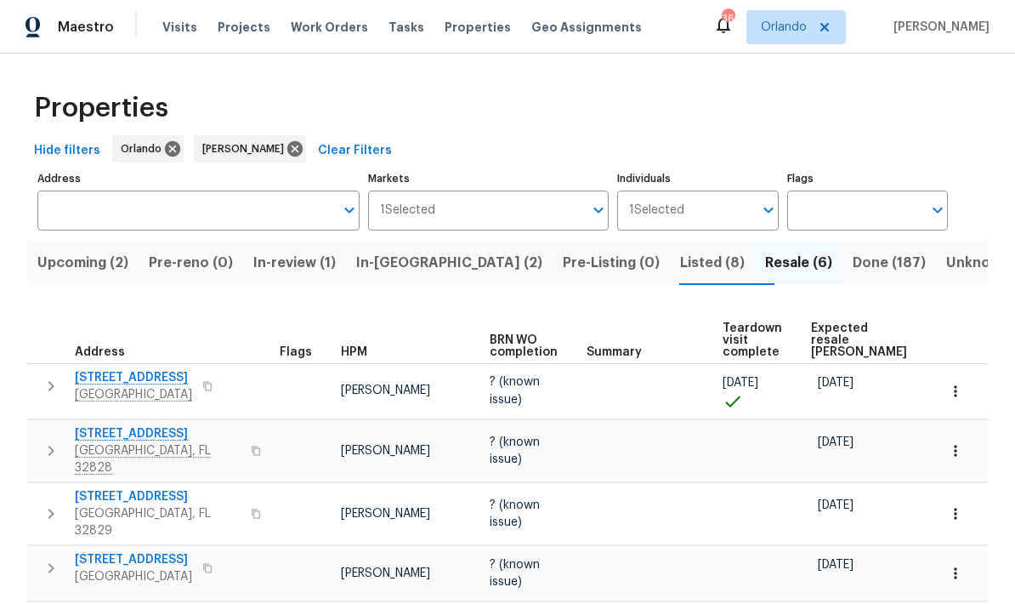
click at [102, 241] on button "Upcoming (2)" at bounding box center [82, 263] width 111 height 44
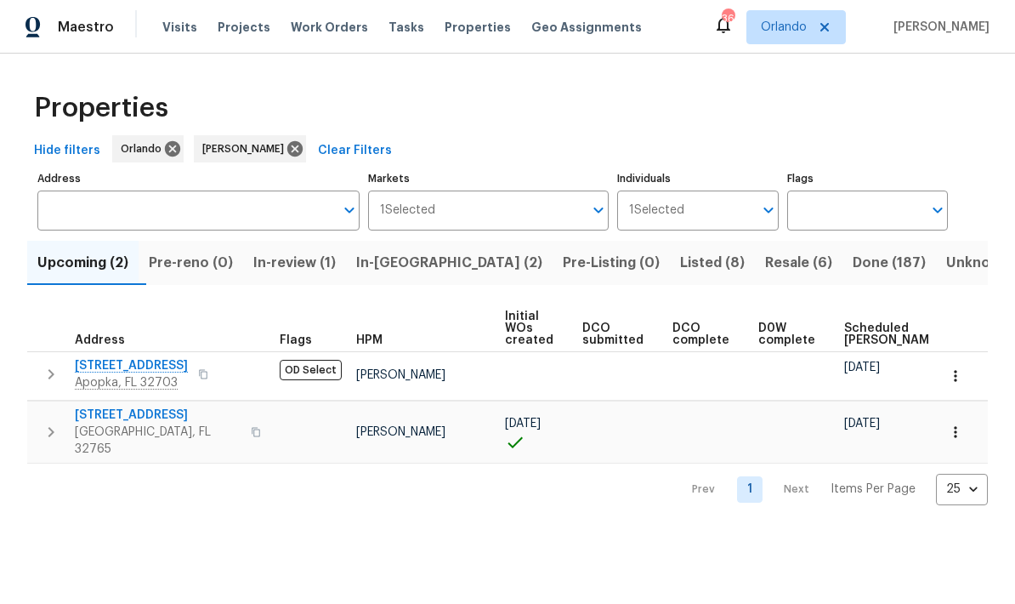
click at [336, 270] on span "In-review (1)" at bounding box center [294, 263] width 82 height 24
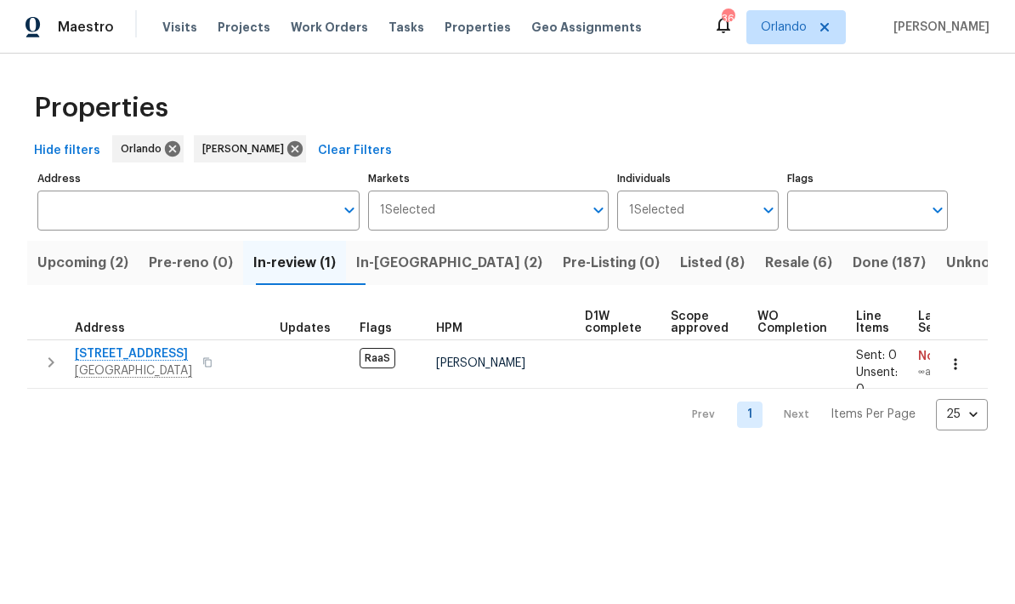
click at [563, 258] on span "Pre-Listing (0)" at bounding box center [611, 263] width 97 height 24
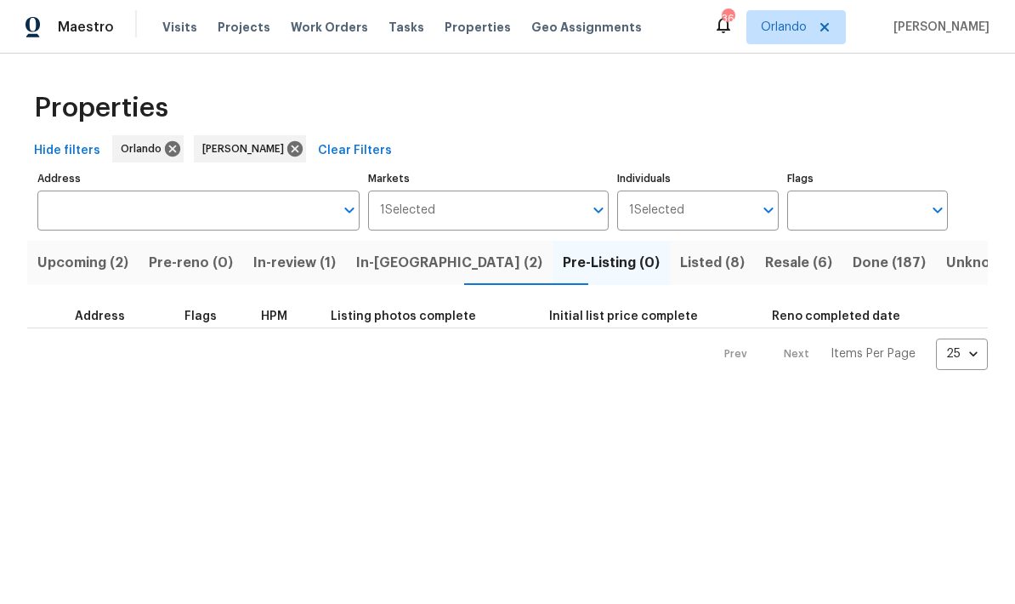
click at [680, 257] on span "Listed (8)" at bounding box center [712, 263] width 65 height 24
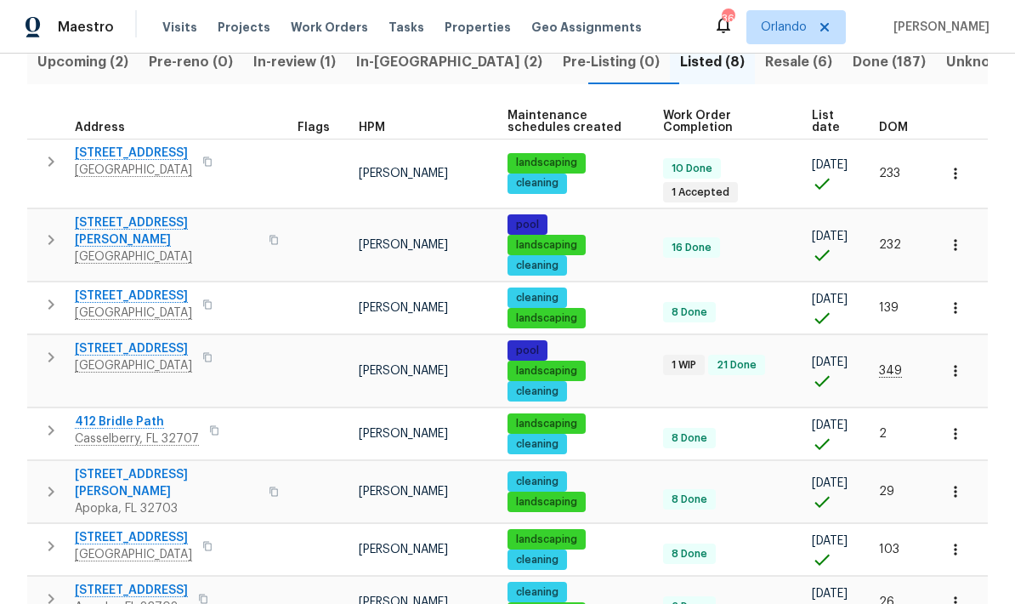
scroll to position [200, 0]
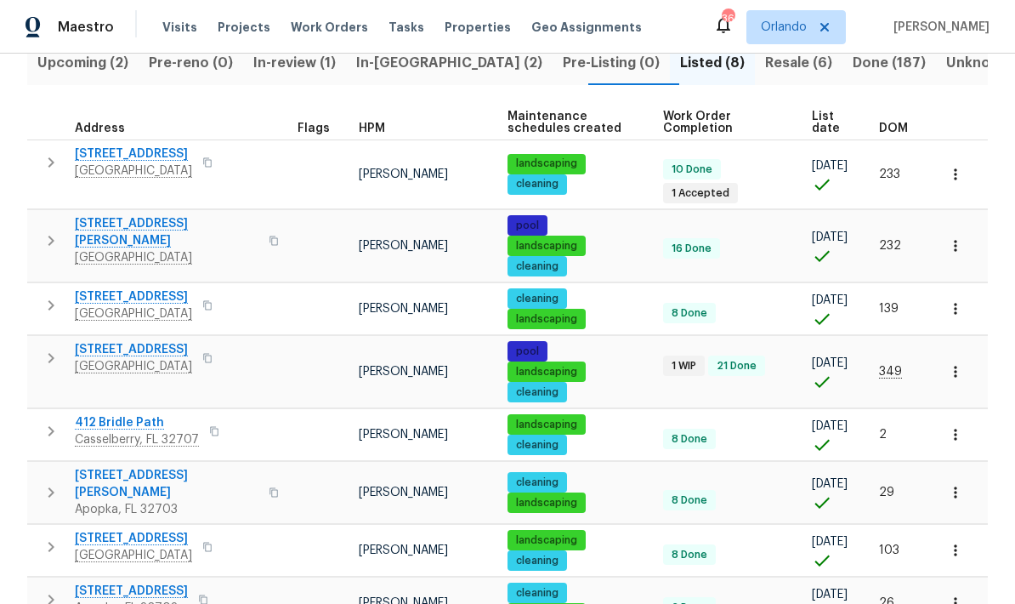
click at [436, 71] on span "In-reno (2)" at bounding box center [449, 63] width 186 height 24
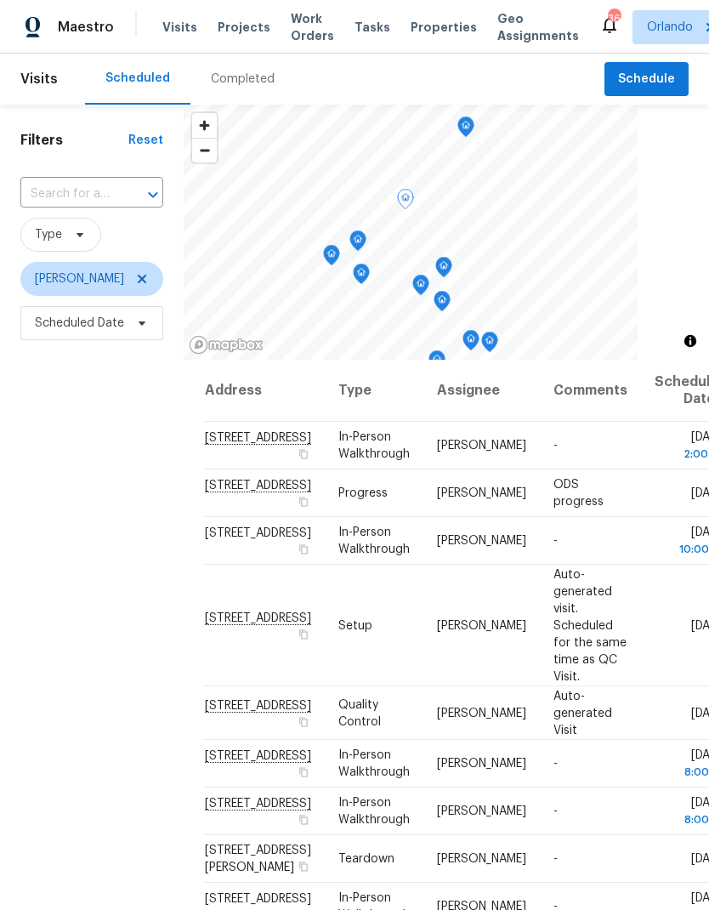
click at [0, 0] on icon at bounding box center [0, 0] width 0 height 0
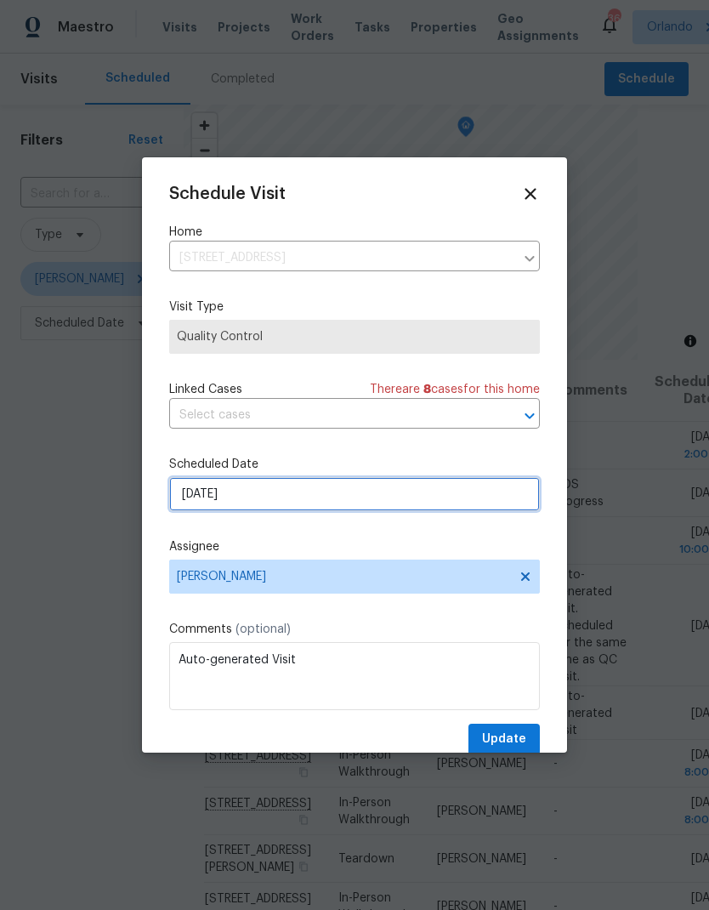
click at [470, 500] on input "[DATE]" at bounding box center [354, 494] width 371 height 34
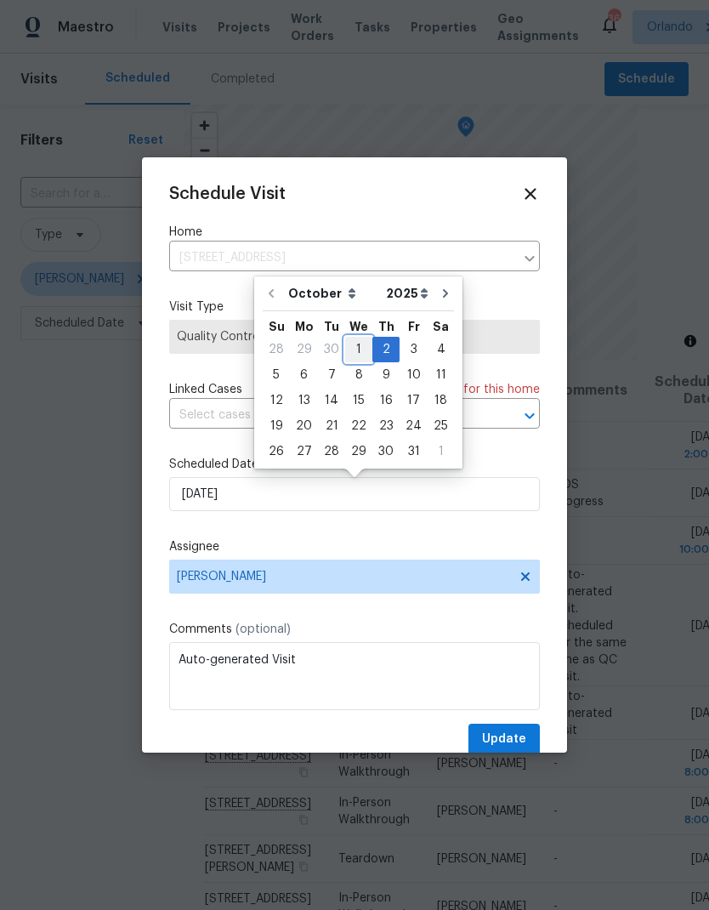
click at [360, 353] on div "1" at bounding box center [358, 350] width 27 height 24
type input "10/1/2025"
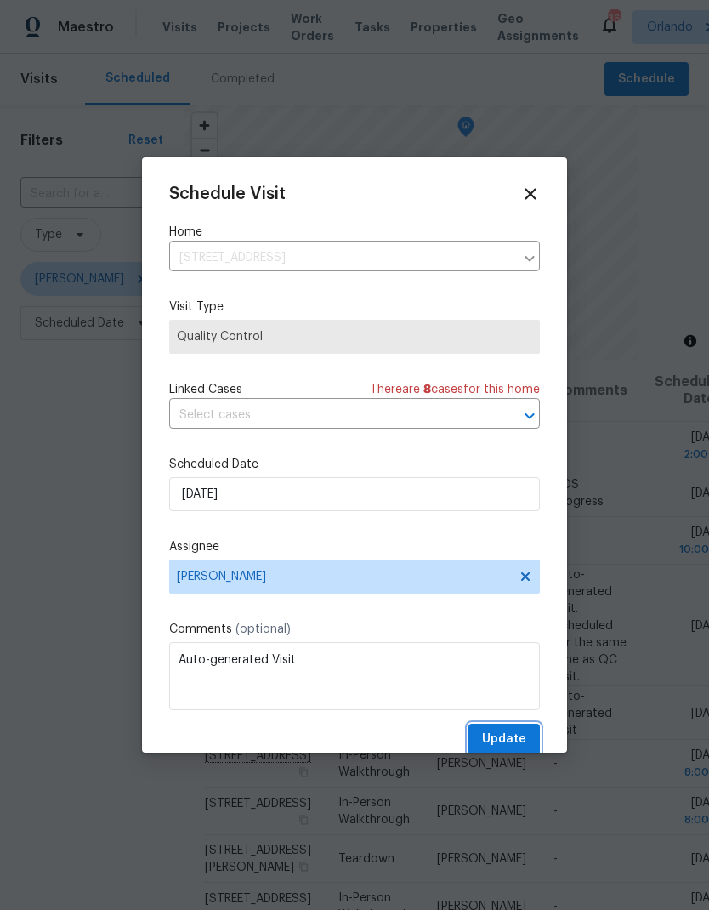
click at [520, 740] on span "Update" at bounding box center [504, 739] width 44 height 21
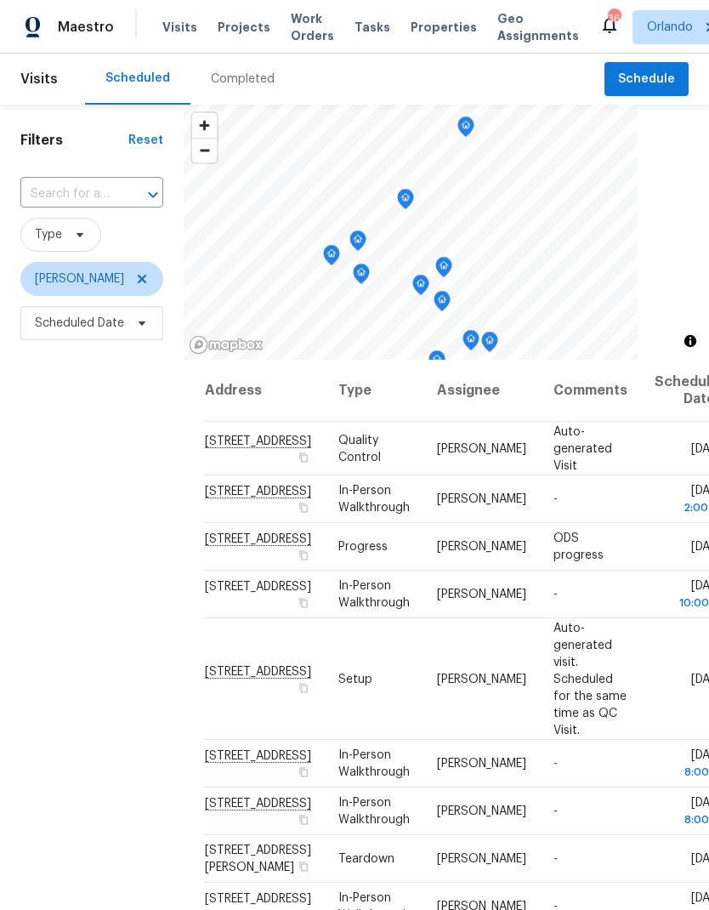
click at [118, 764] on div "Filters Reset ​ Type Austin Jones Scheduled Date" at bounding box center [92, 596] width 184 height 983
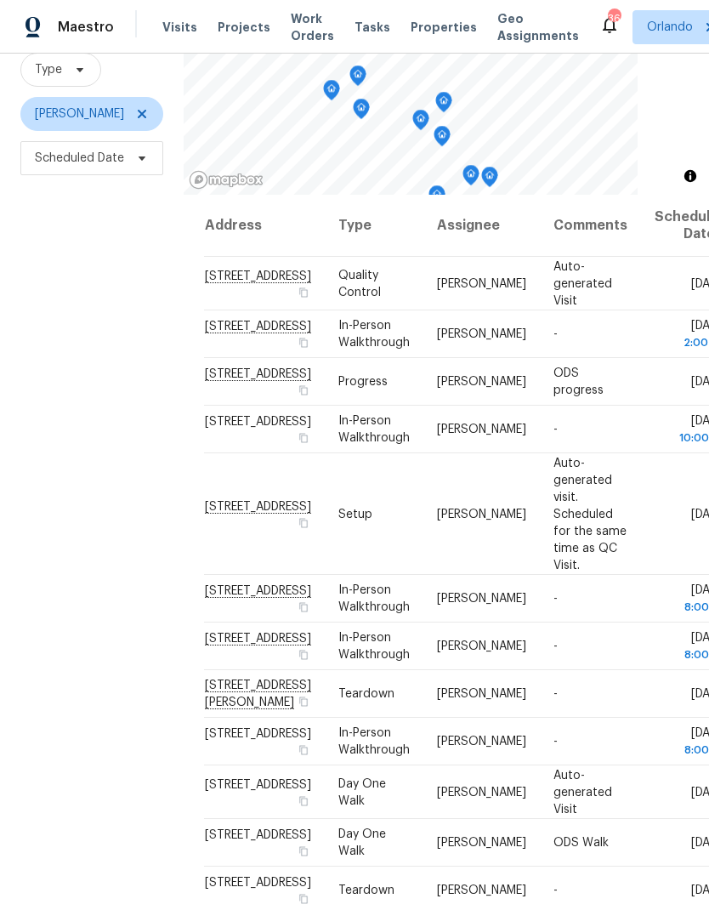
scroll to position [164, 0]
click at [88, 650] on div "Filters Reset ​ Type Austin Jones Scheduled Date" at bounding box center [92, 431] width 184 height 983
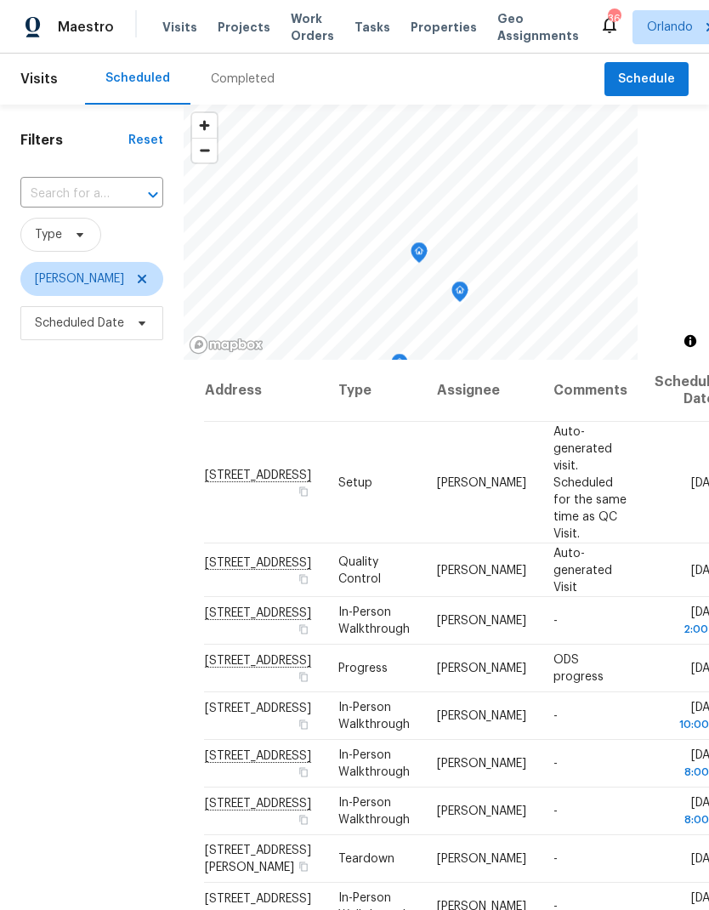
click at [460, 292] on icon "Map marker" at bounding box center [460, 292] width 2 height 3
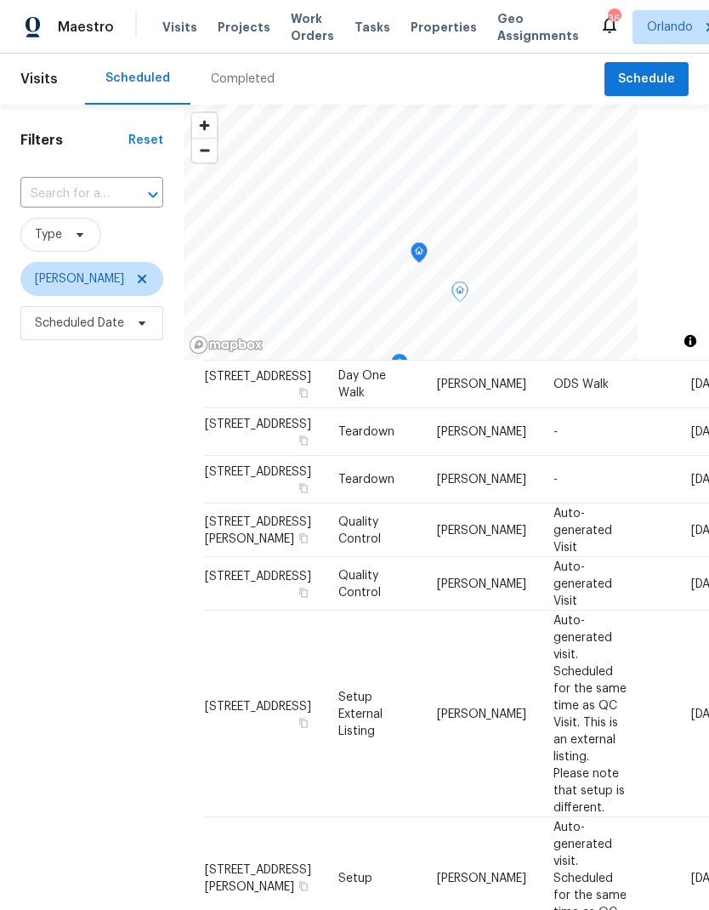
scroll to position [515, 0]
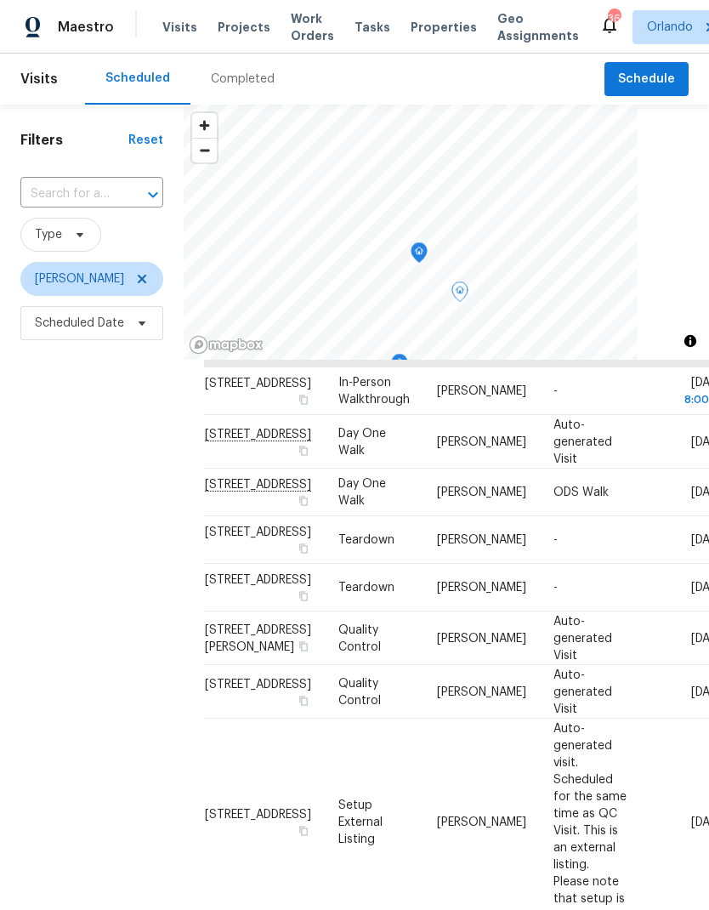
click at [0, 0] on icon at bounding box center [0, 0] width 0 height 0
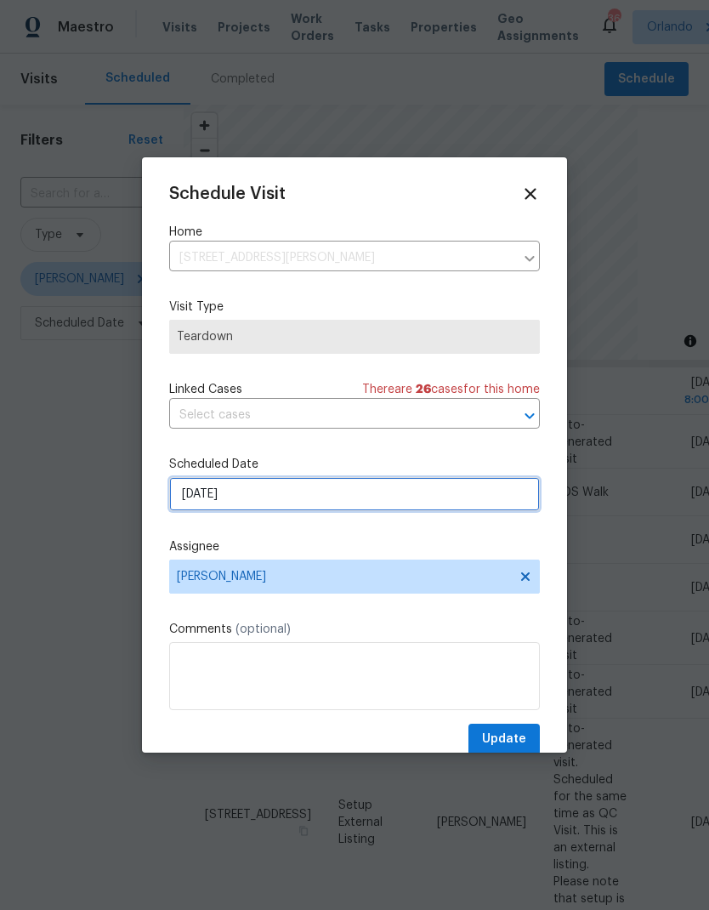
click at [335, 503] on input "10/5/2025" at bounding box center [354, 494] width 371 height 34
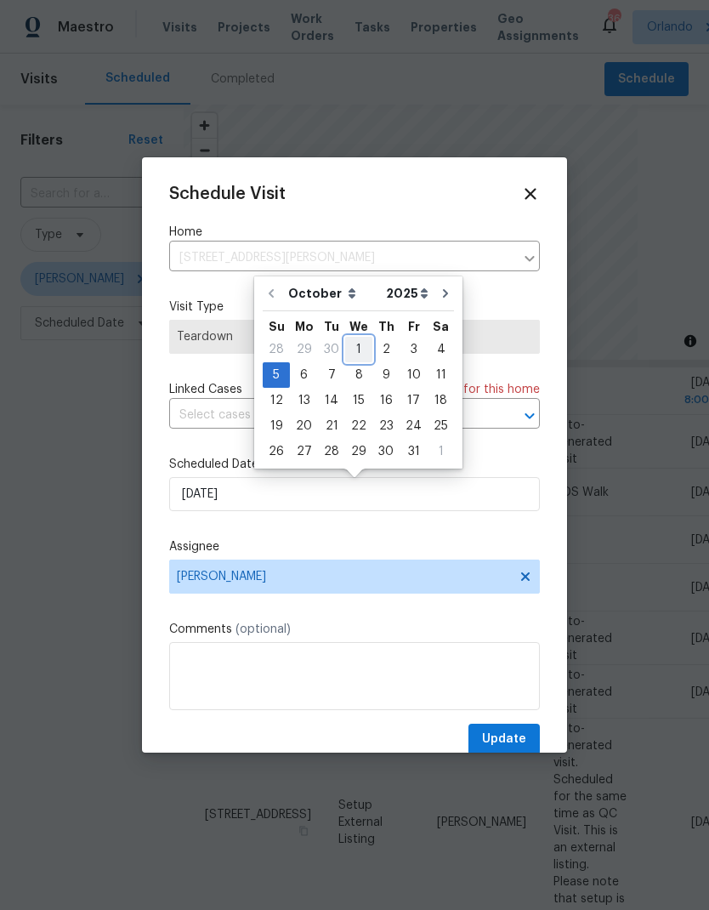
click at [361, 349] on div "1" at bounding box center [358, 350] width 27 height 24
type input "10/1/2025"
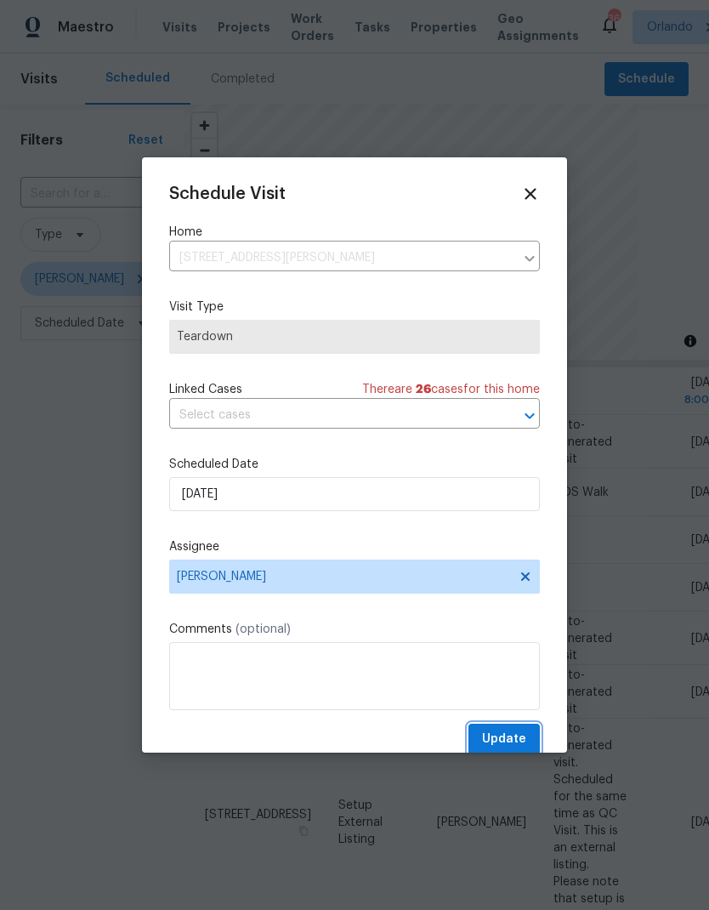
click at [520, 738] on span "Update" at bounding box center [504, 739] width 44 height 21
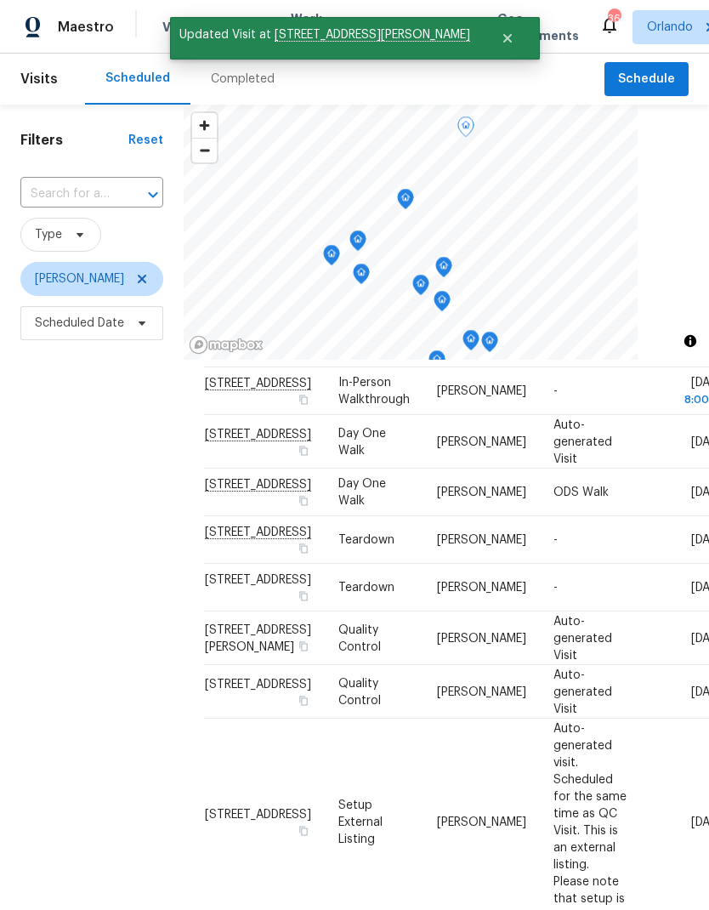
click at [83, 732] on div "Filters Reset ​ Type Austin Jones Scheduled Date" at bounding box center [92, 596] width 184 height 983
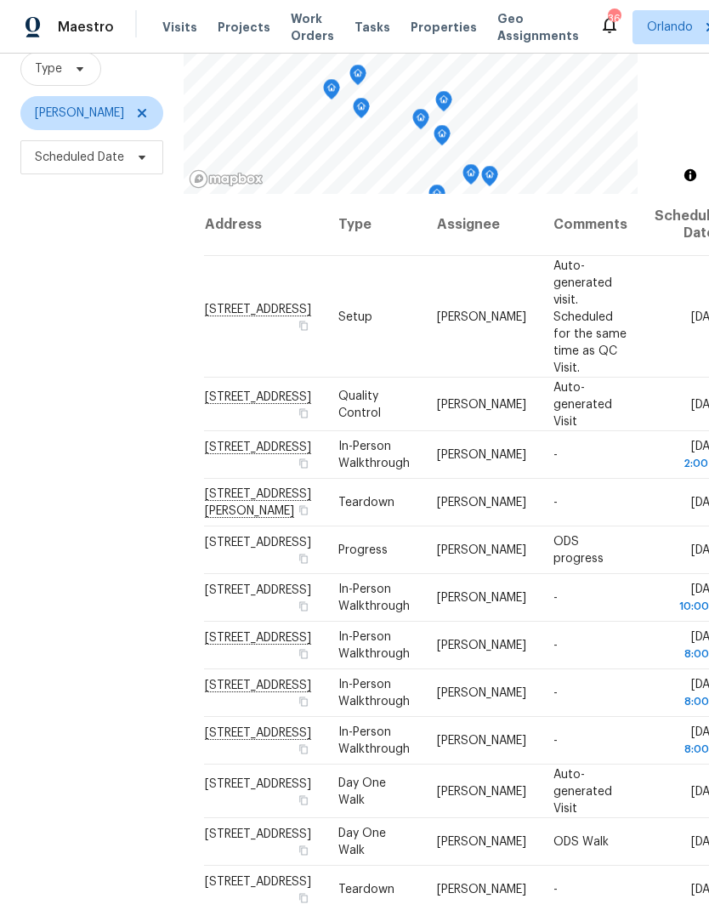
scroll to position [164, 0]
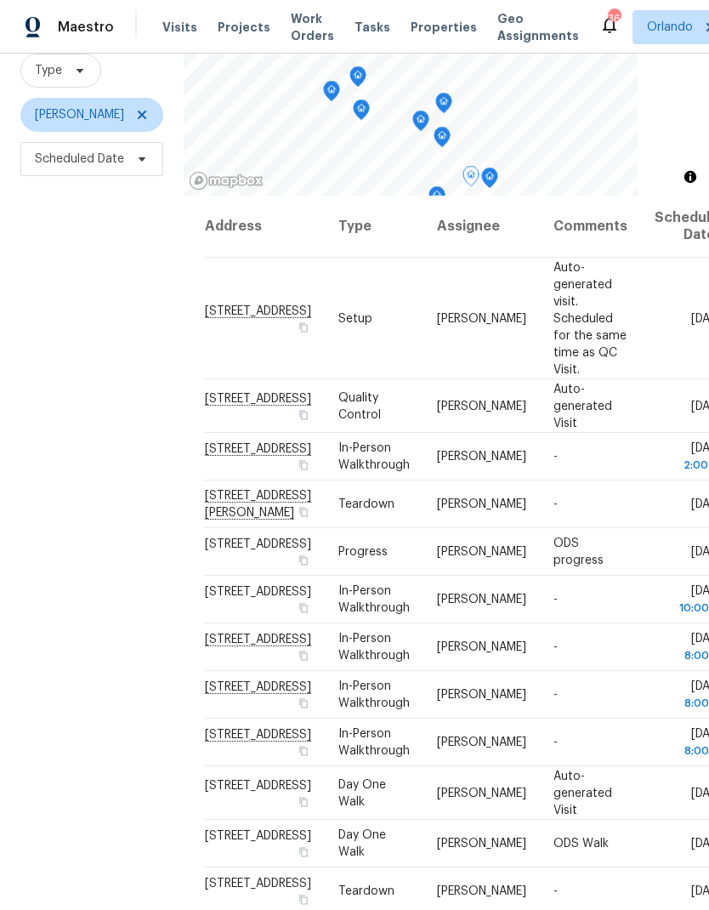
click at [0, 0] on icon at bounding box center [0, 0] width 0 height 0
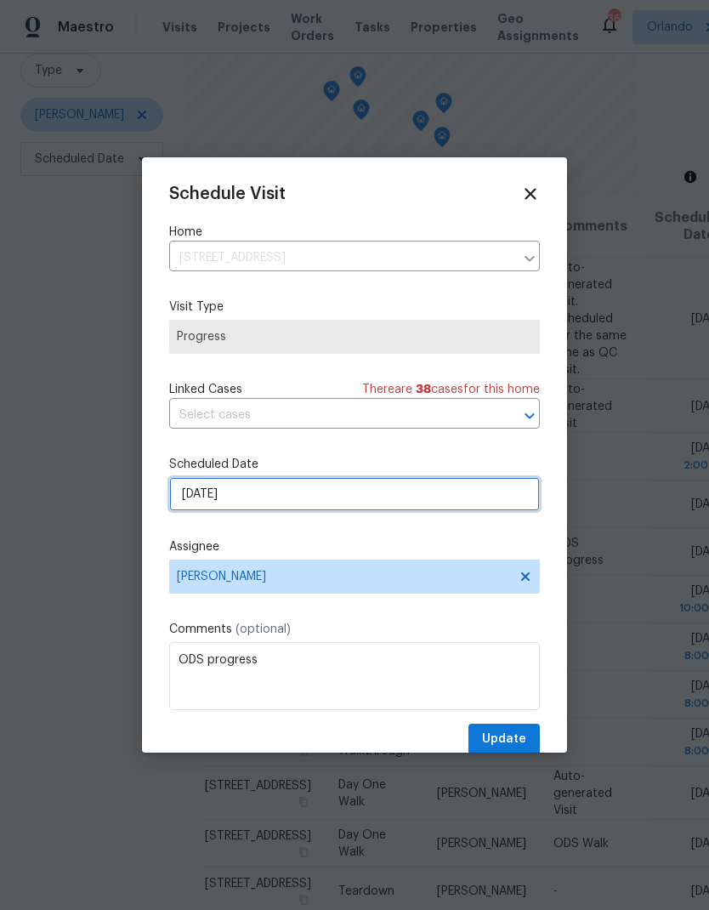
click at [332, 503] on input "[DATE]" at bounding box center [354, 494] width 371 height 34
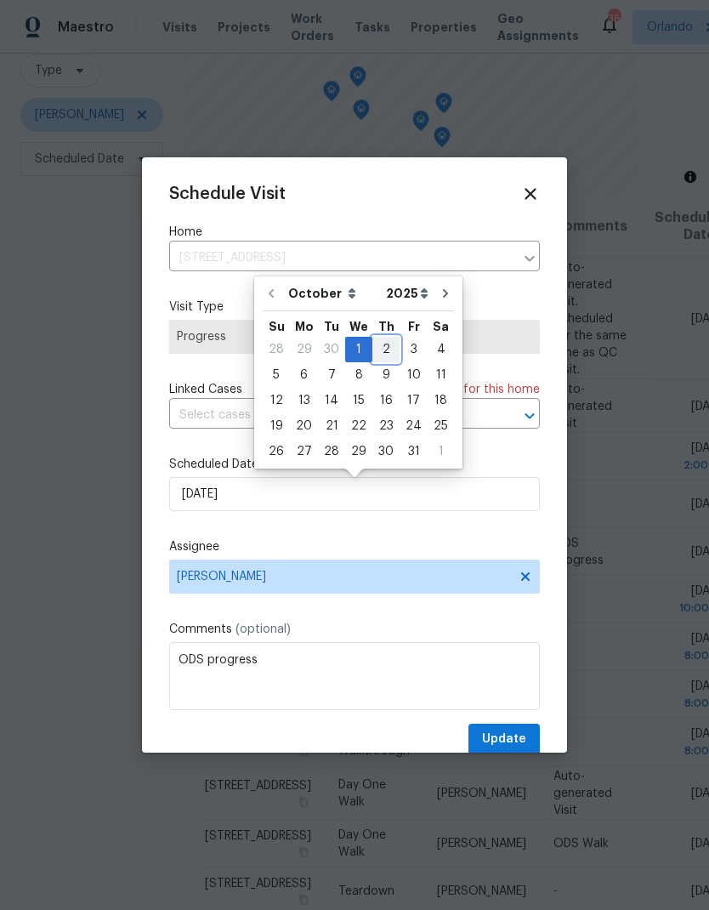
click at [378, 354] on div "2" at bounding box center [385, 350] width 27 height 24
type input "[DATE]"
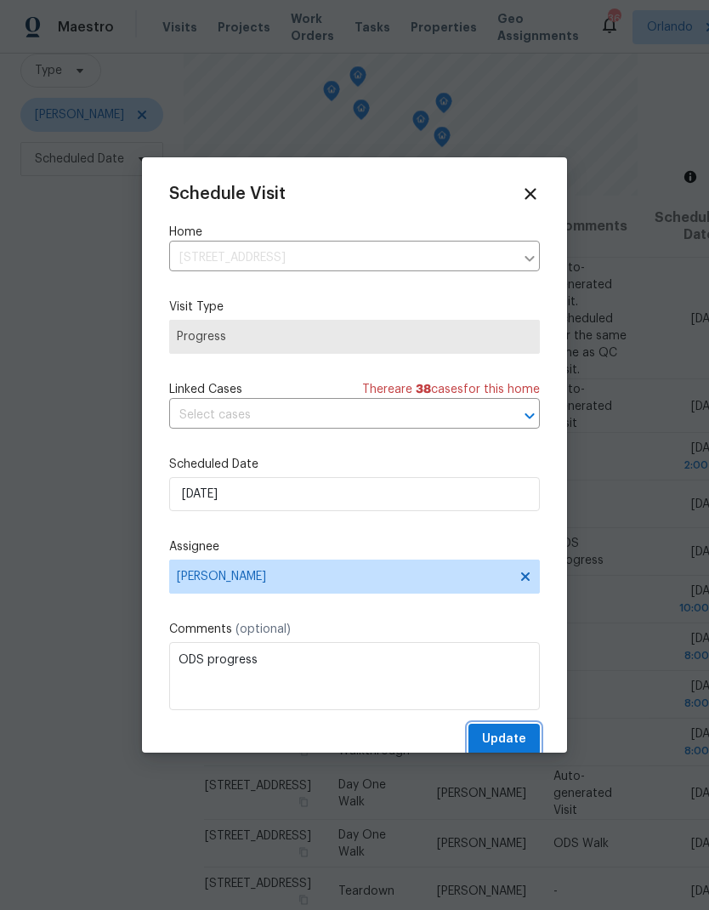
click at [517, 747] on span "Update" at bounding box center [504, 739] width 44 height 21
